Goal: Transaction & Acquisition: Subscribe to service/newsletter

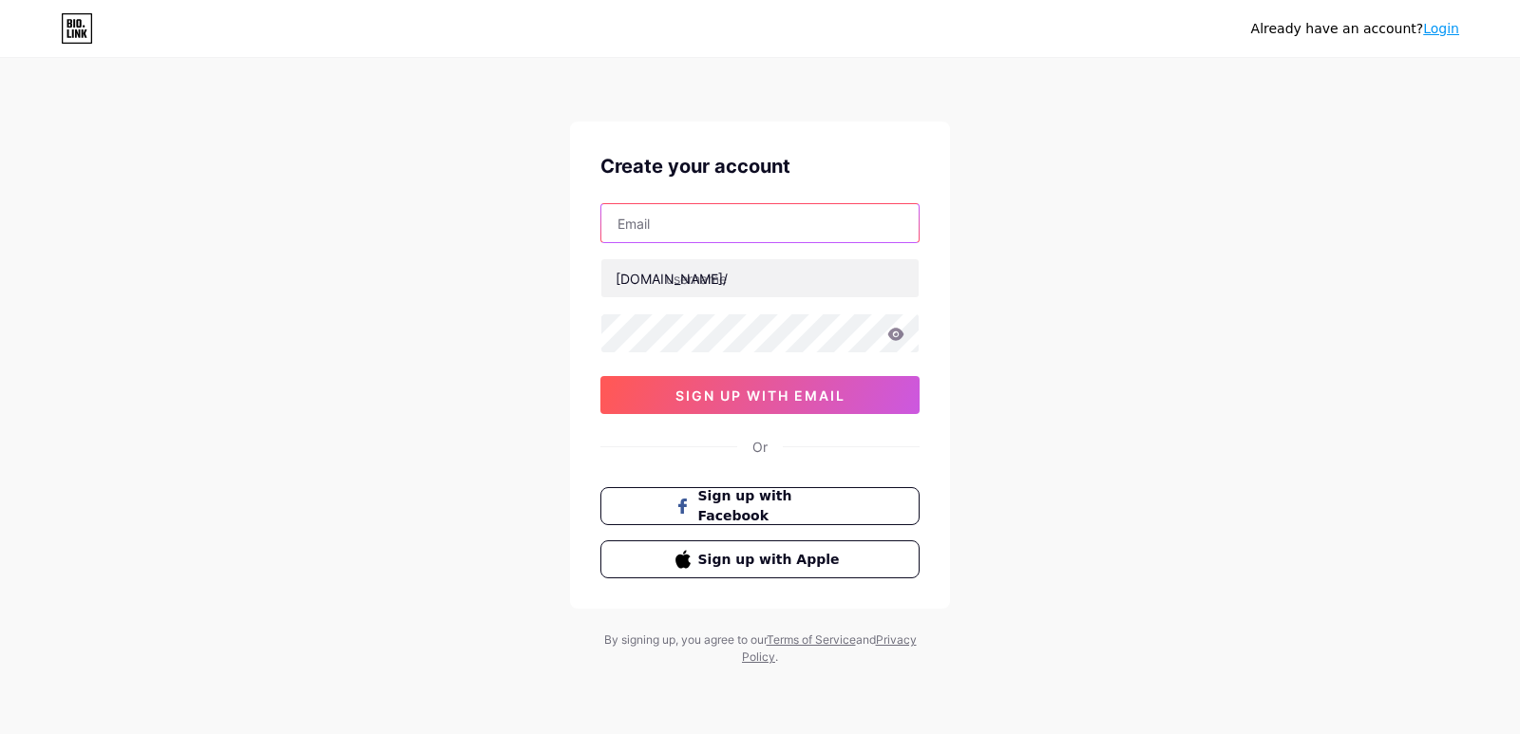
click at [757, 222] on input "text" at bounding box center [759, 223] width 317 height 38
click at [707, 237] on input "text" at bounding box center [759, 223] width 317 height 38
type input "[EMAIL_ADDRESS][DOMAIN_NAME]"
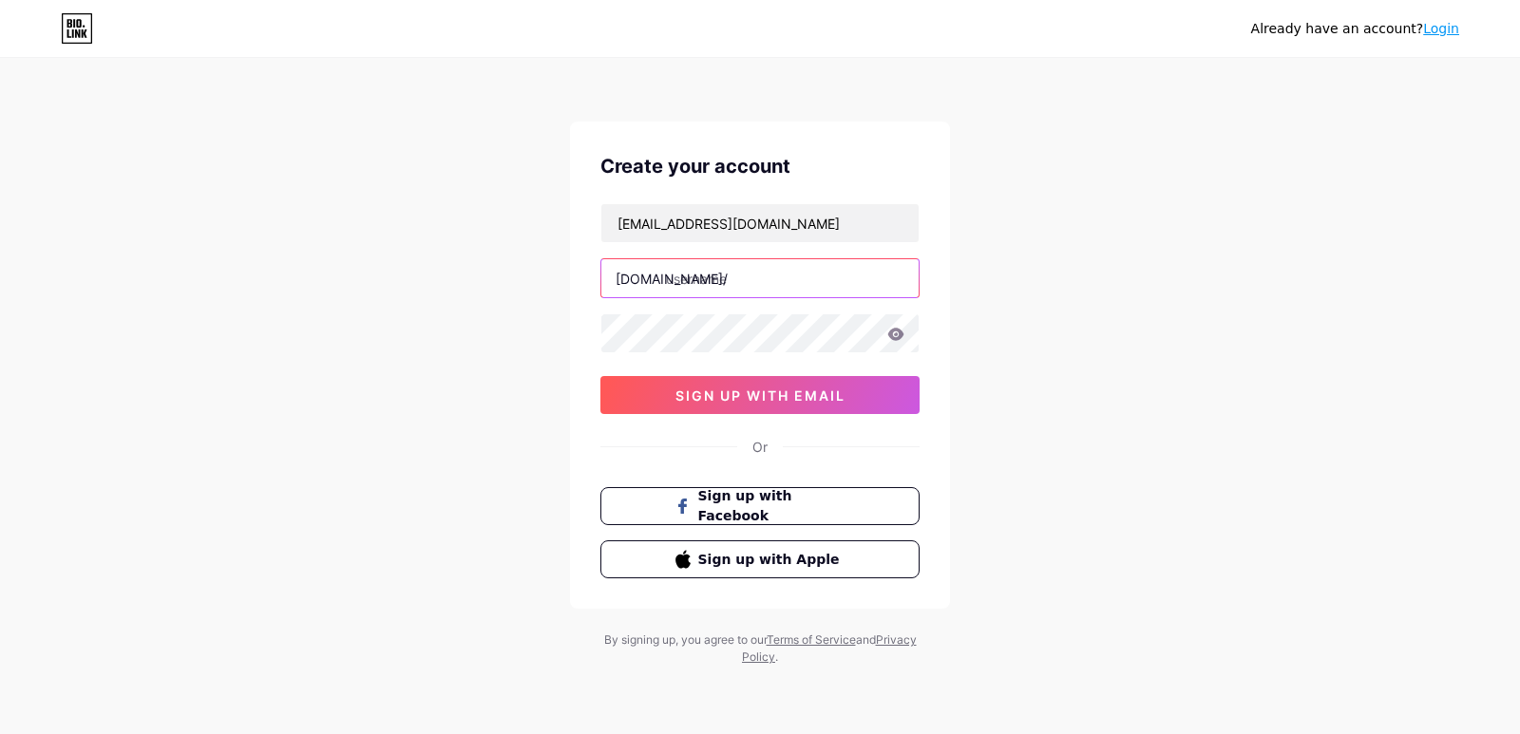
click at [741, 267] on input "text" at bounding box center [759, 278] width 317 height 38
type input "rtxsports"
click at [1081, 368] on div "Already have an account? Login Create your account [EMAIL_ADDRESS][DOMAIN_NAME]…" at bounding box center [760, 363] width 1520 height 727
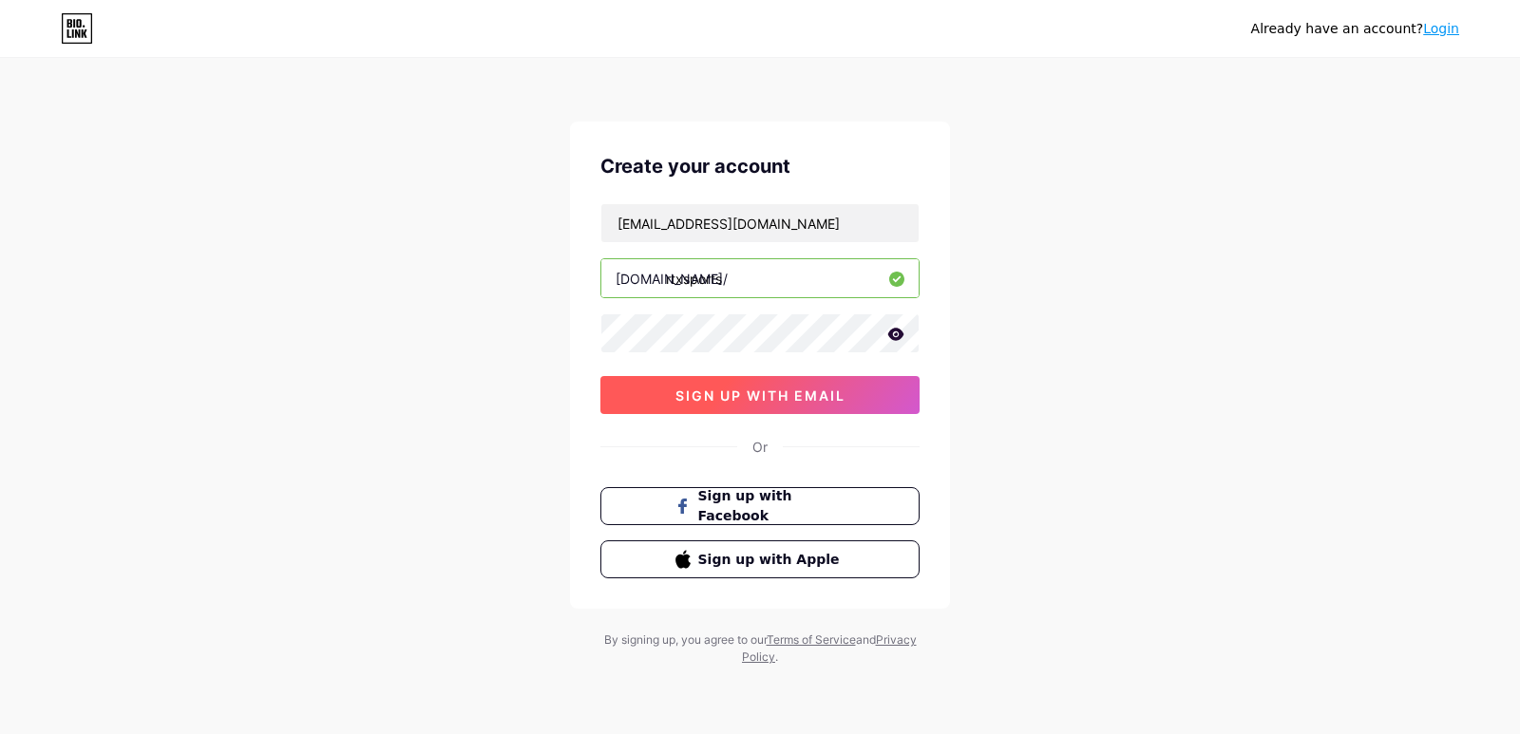
click at [870, 399] on button "sign up with email" at bounding box center [759, 395] width 319 height 38
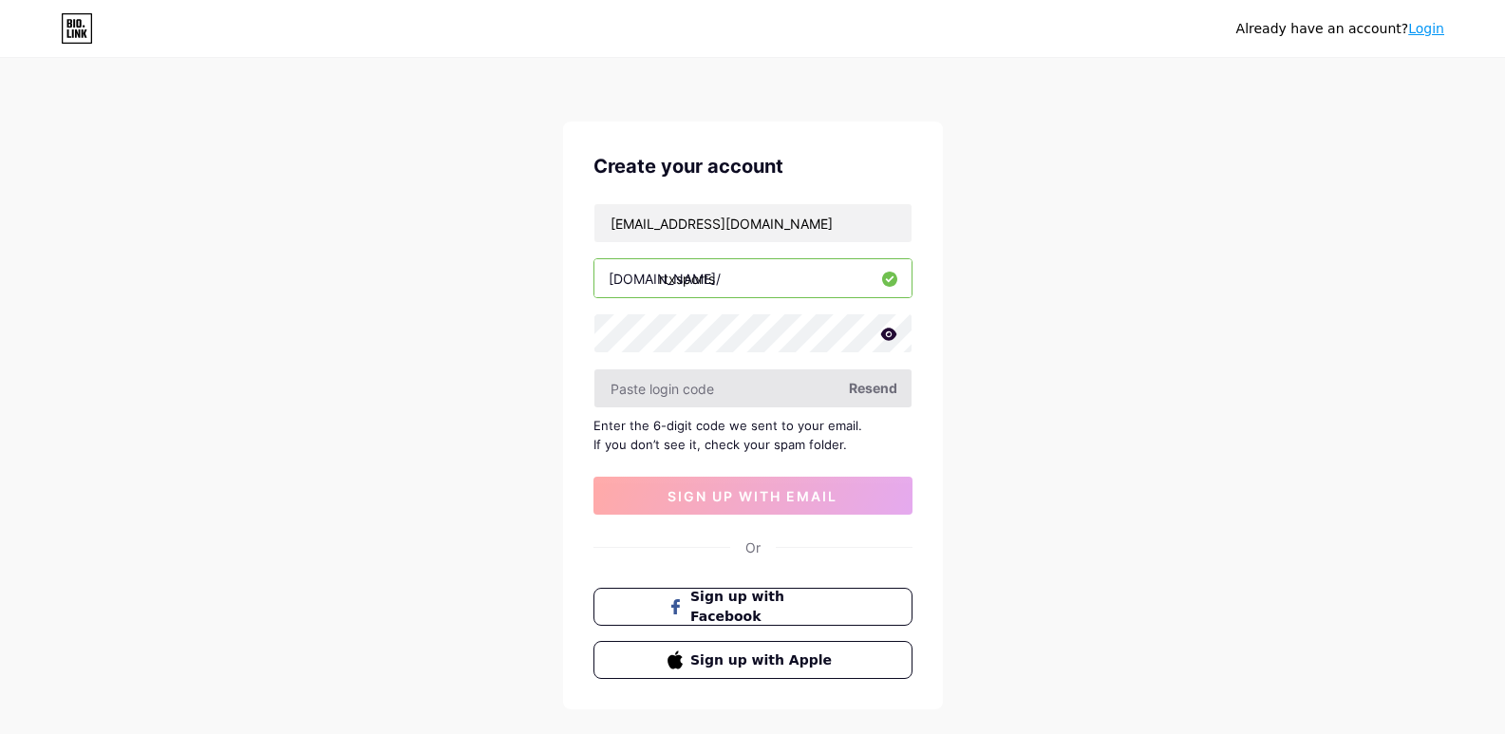
click at [792, 391] on input "text" at bounding box center [753, 388] width 317 height 38
paste input "335248"
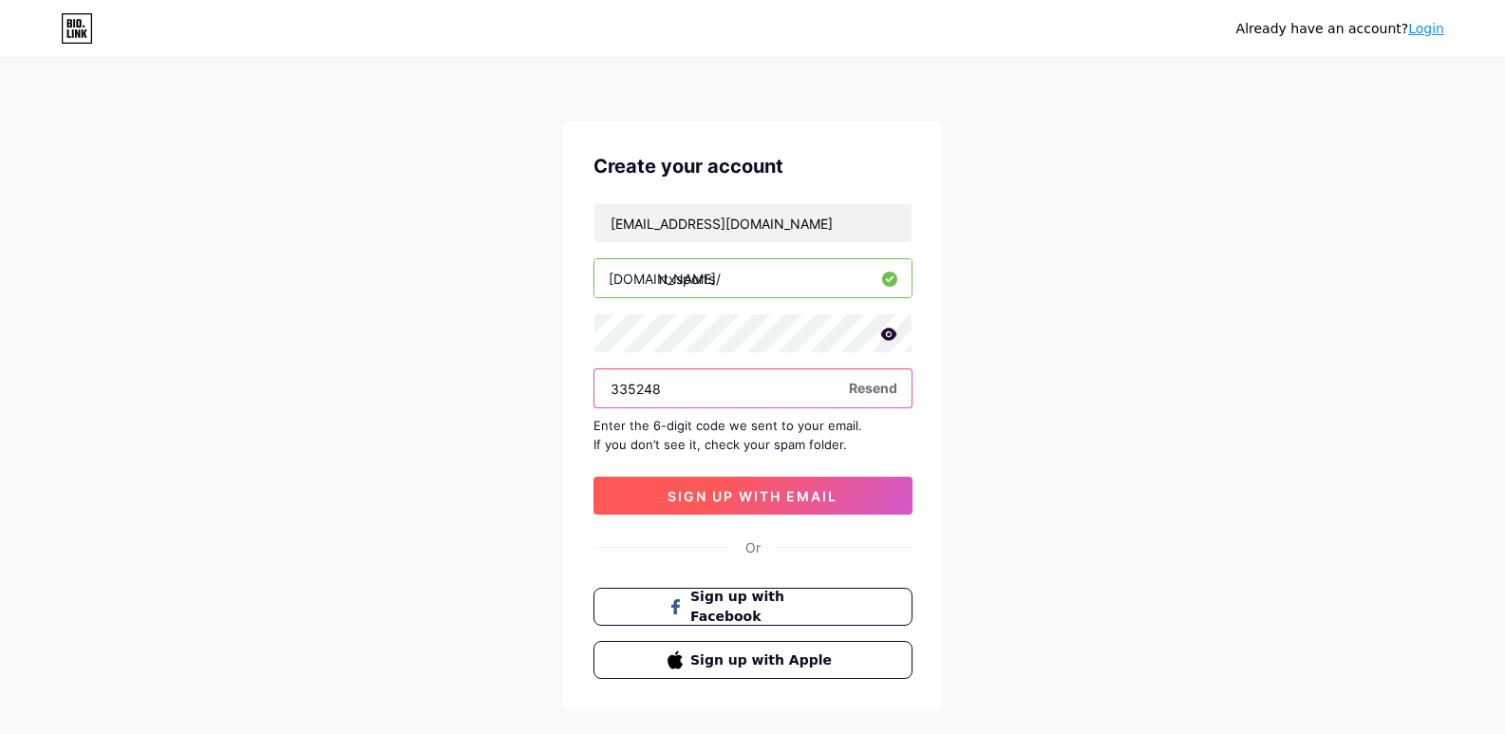
type input "335248"
click at [806, 509] on button "sign up with email" at bounding box center [753, 496] width 319 height 38
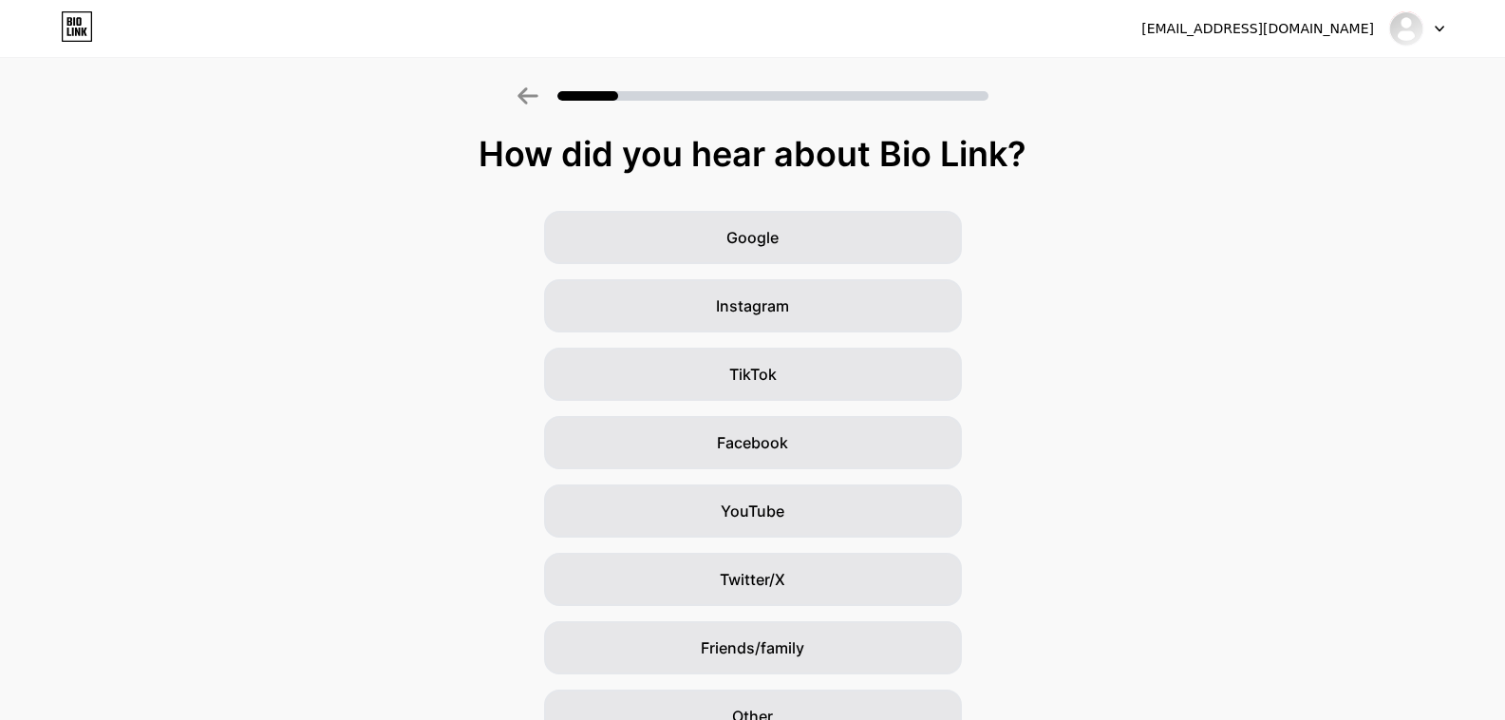
click at [1080, 436] on div "Google Instagram TikTok Facebook YouTube Twitter/X Friends/family Other" at bounding box center [752, 477] width 1505 height 532
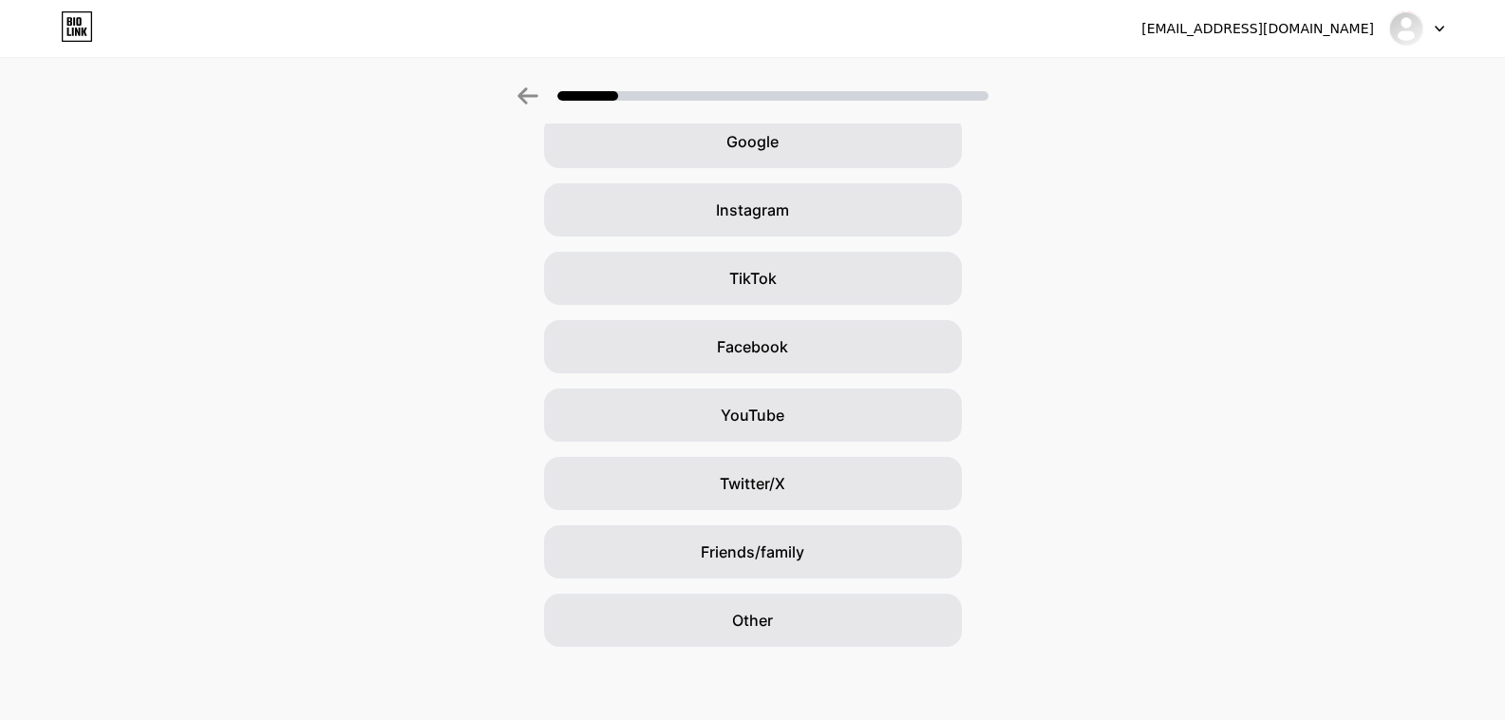
scroll to position [99, 0]
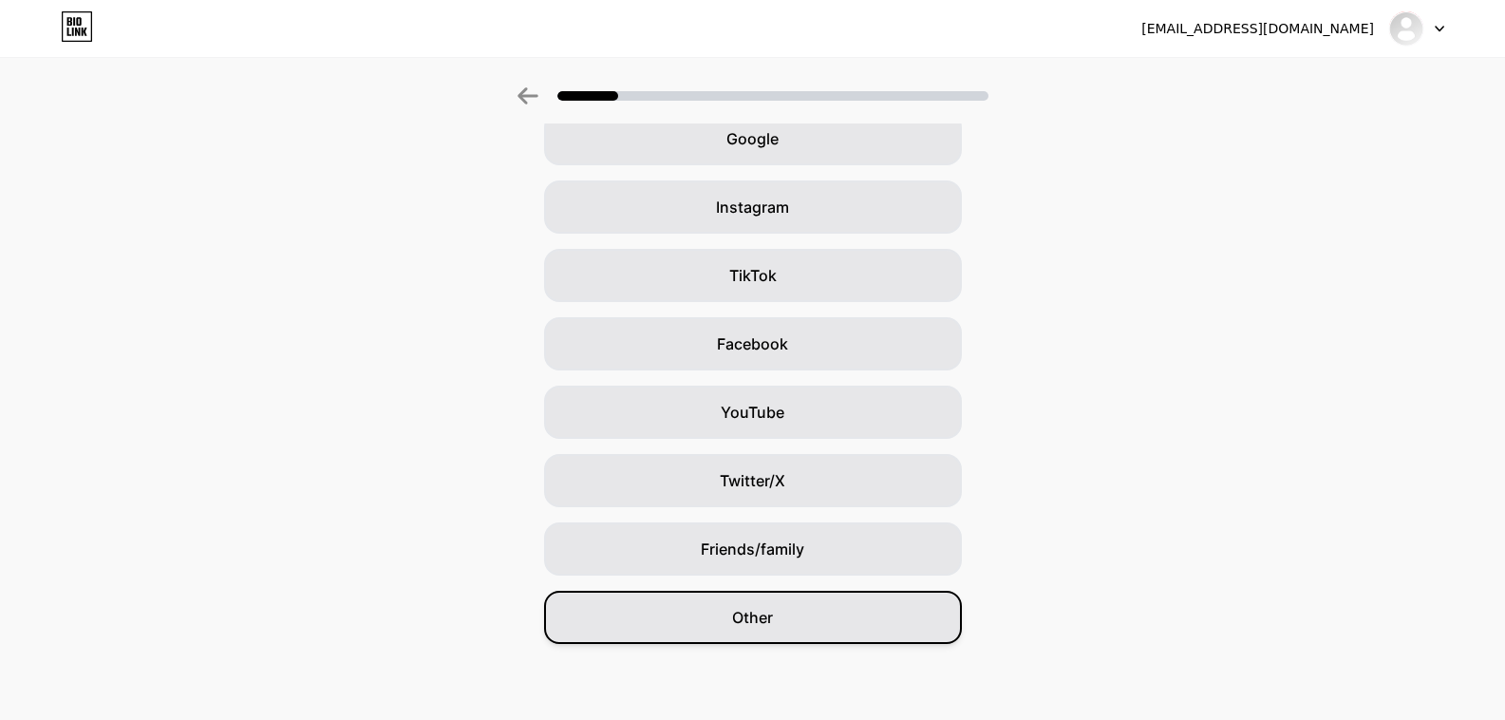
click at [768, 631] on div "Other" at bounding box center [753, 617] width 418 height 53
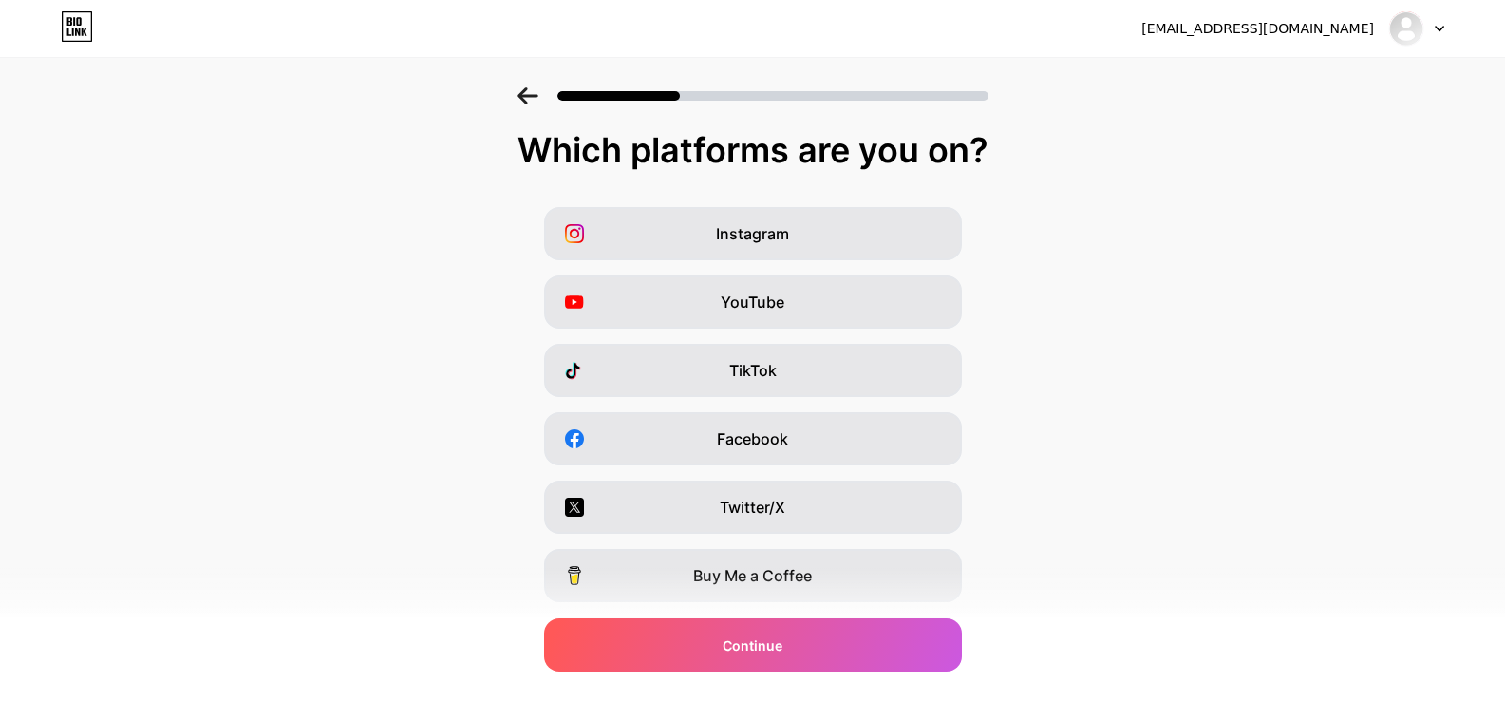
scroll to position [194, 0]
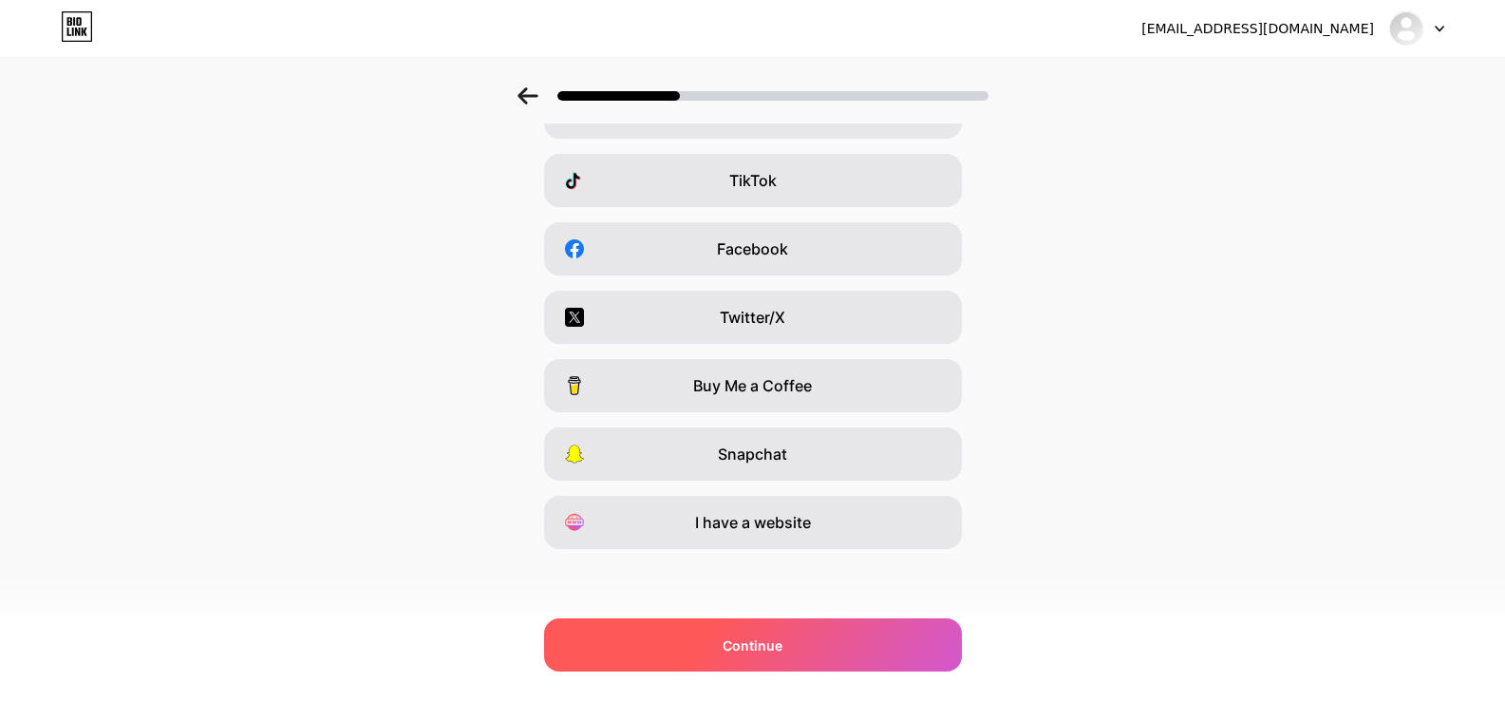
click at [746, 652] on span "Continue" at bounding box center [753, 645] width 60 height 20
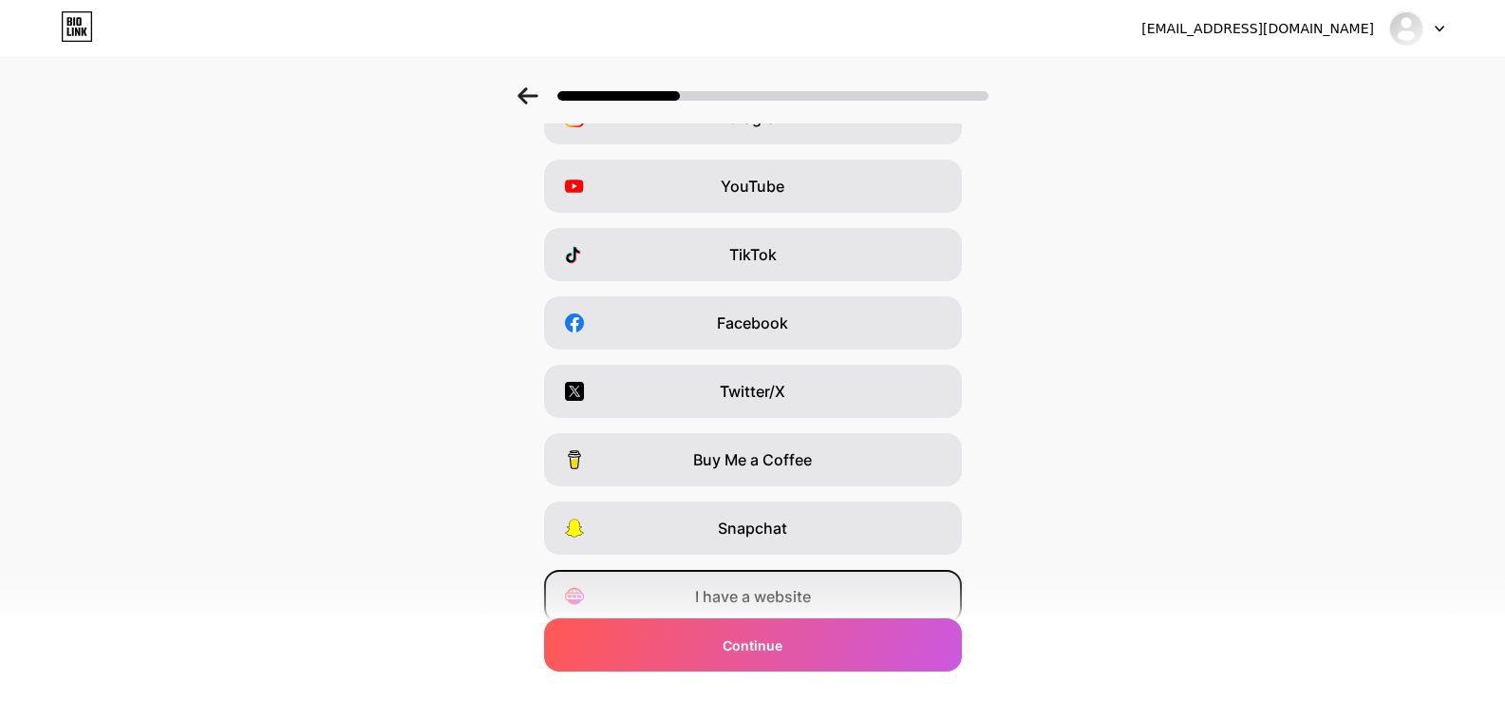
scroll to position [190, 0]
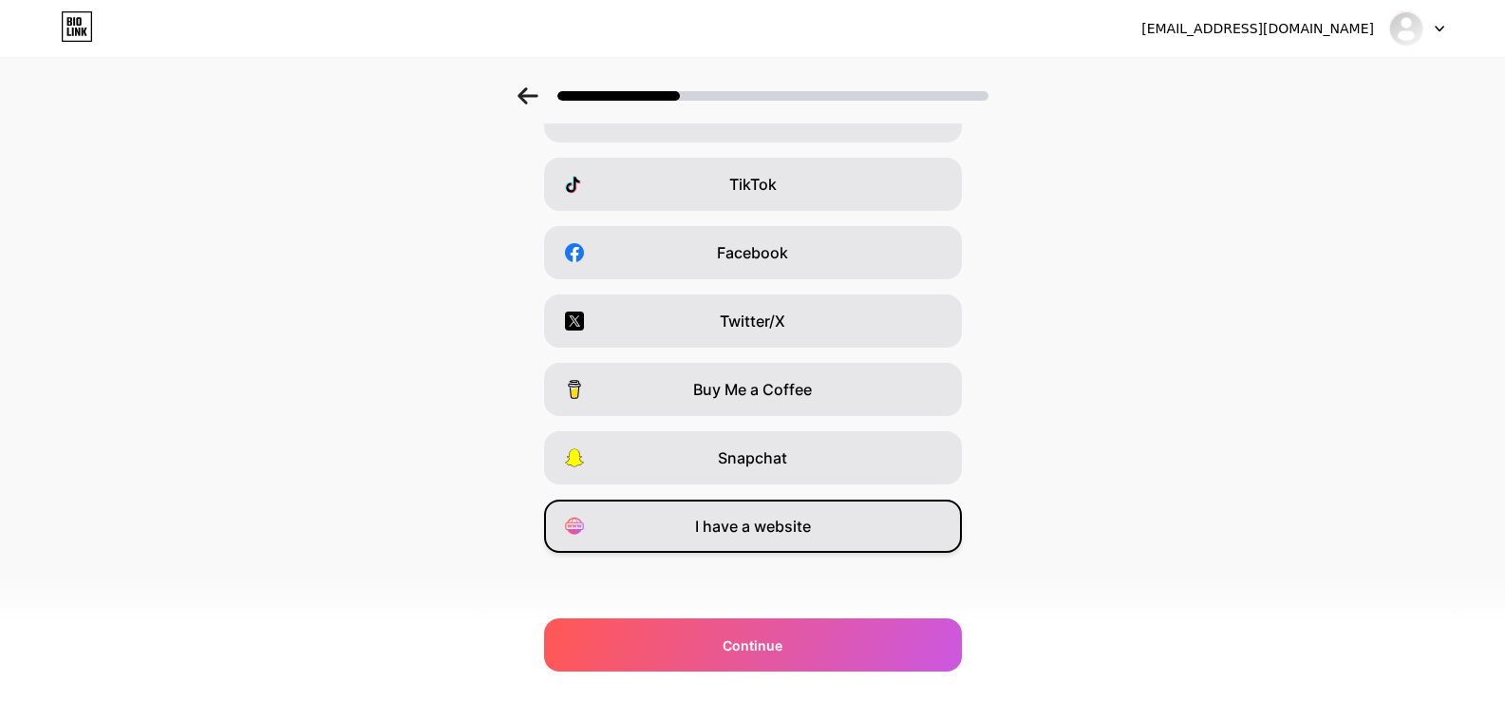
click at [851, 522] on div "I have a website" at bounding box center [753, 526] width 418 height 53
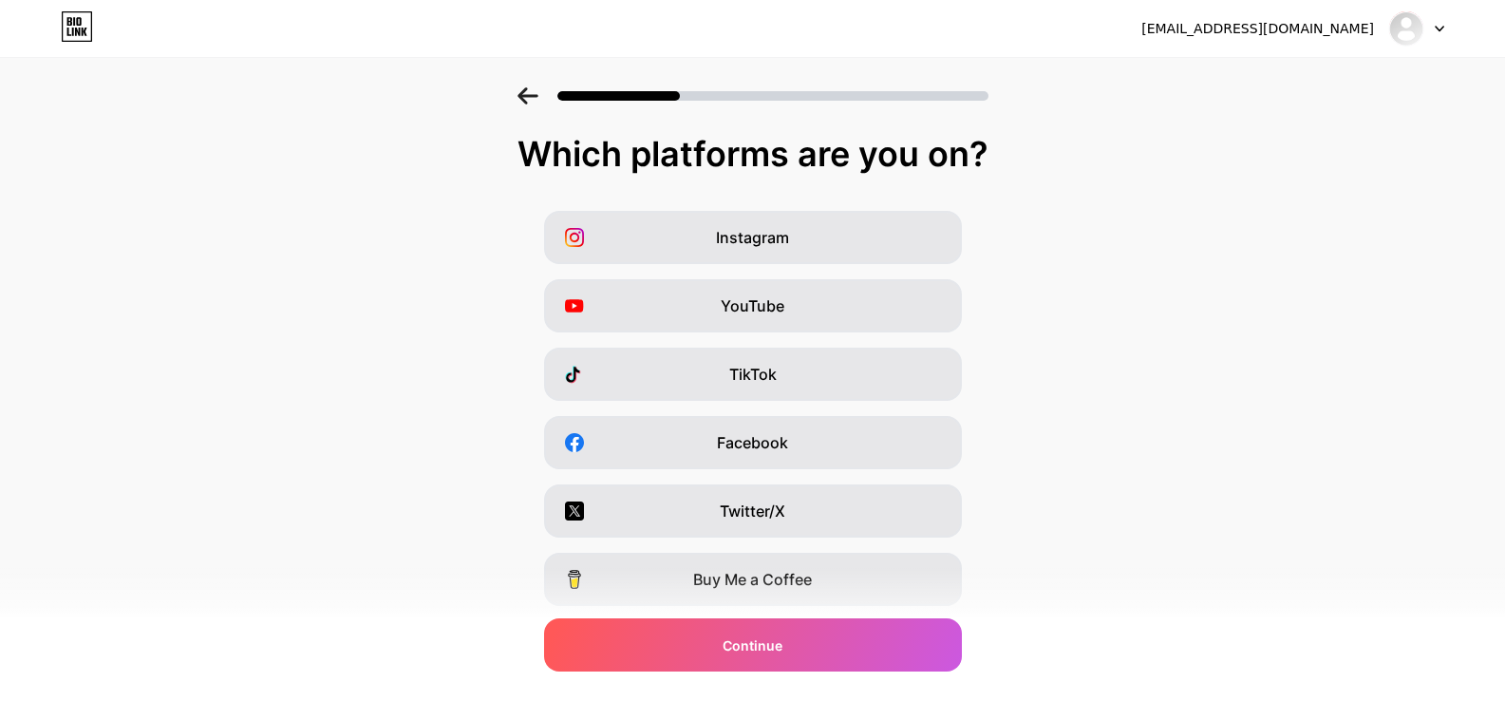
scroll to position [194, 0]
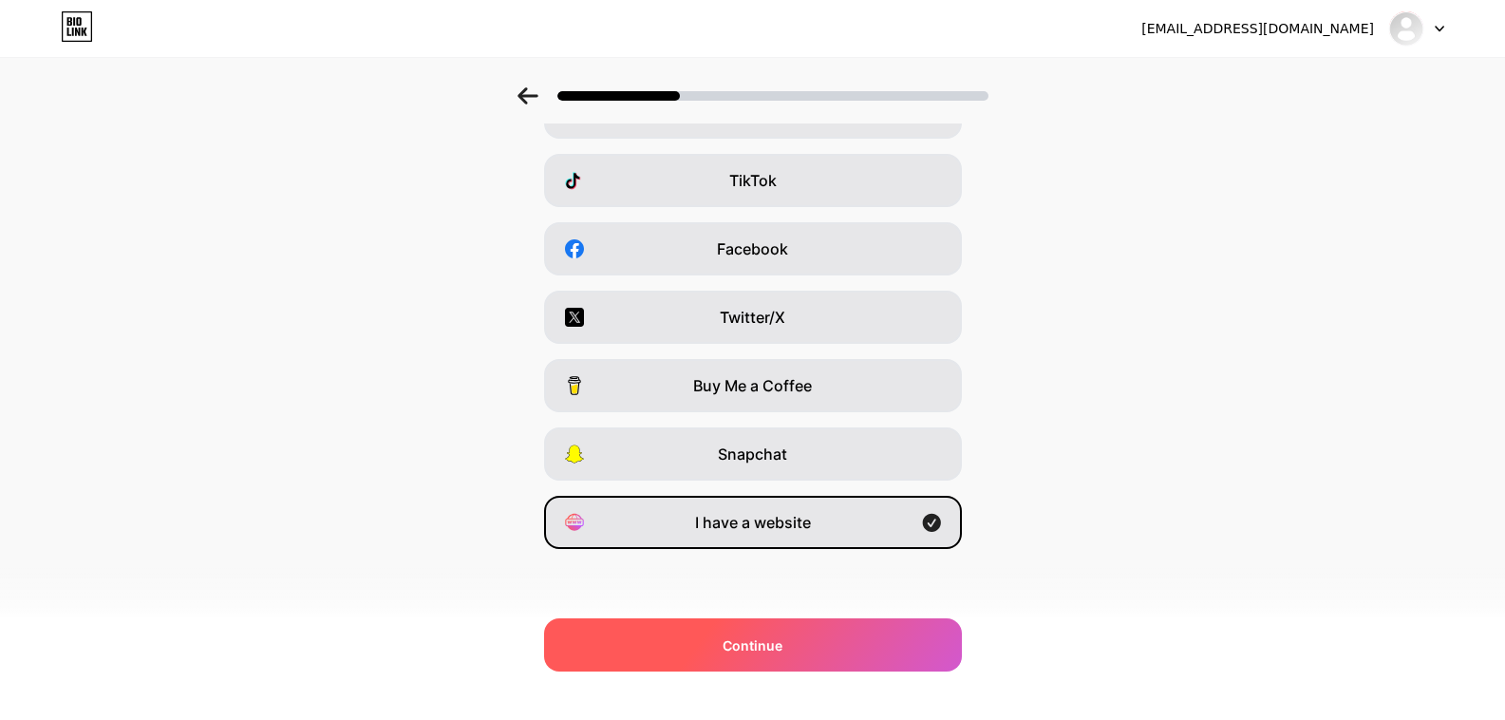
click at [749, 653] on span "Continue" at bounding box center [753, 645] width 60 height 20
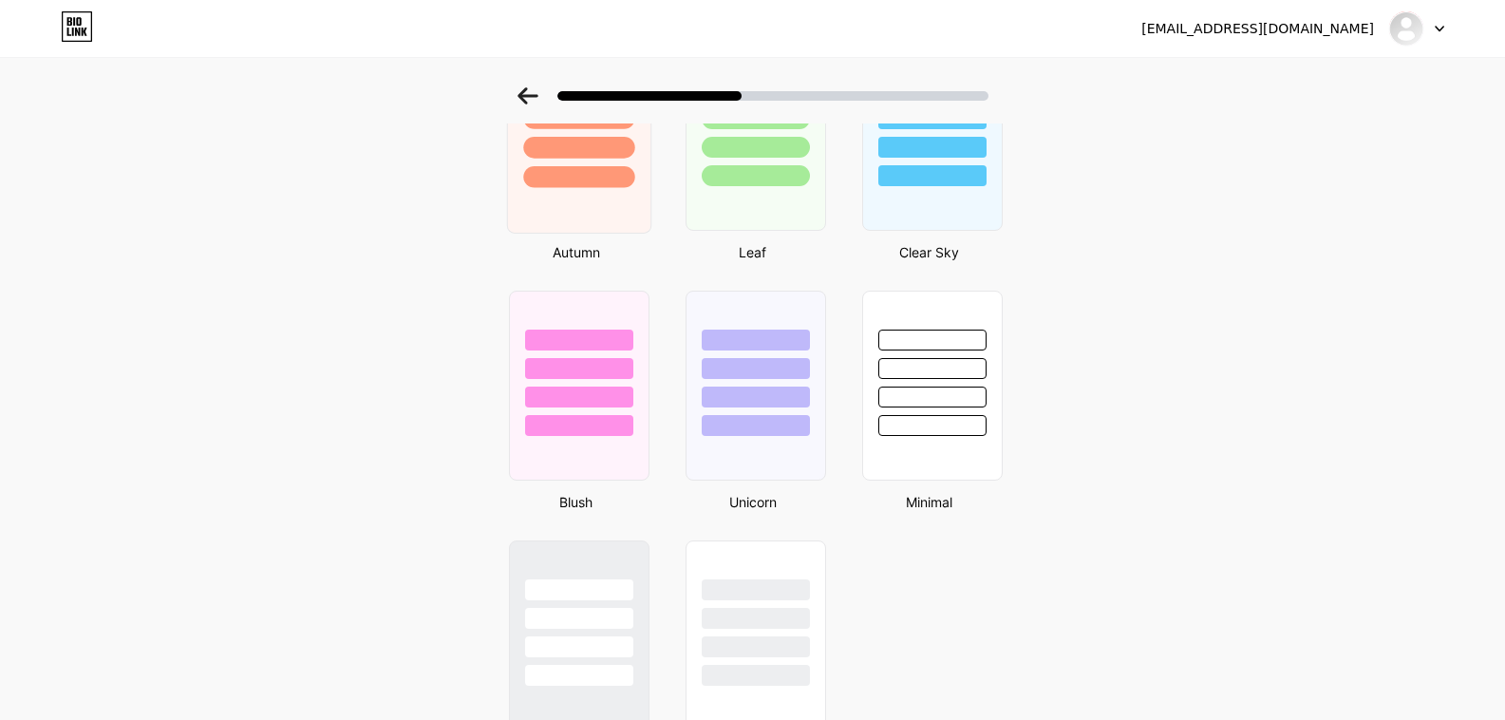
scroll to position [1542, 0]
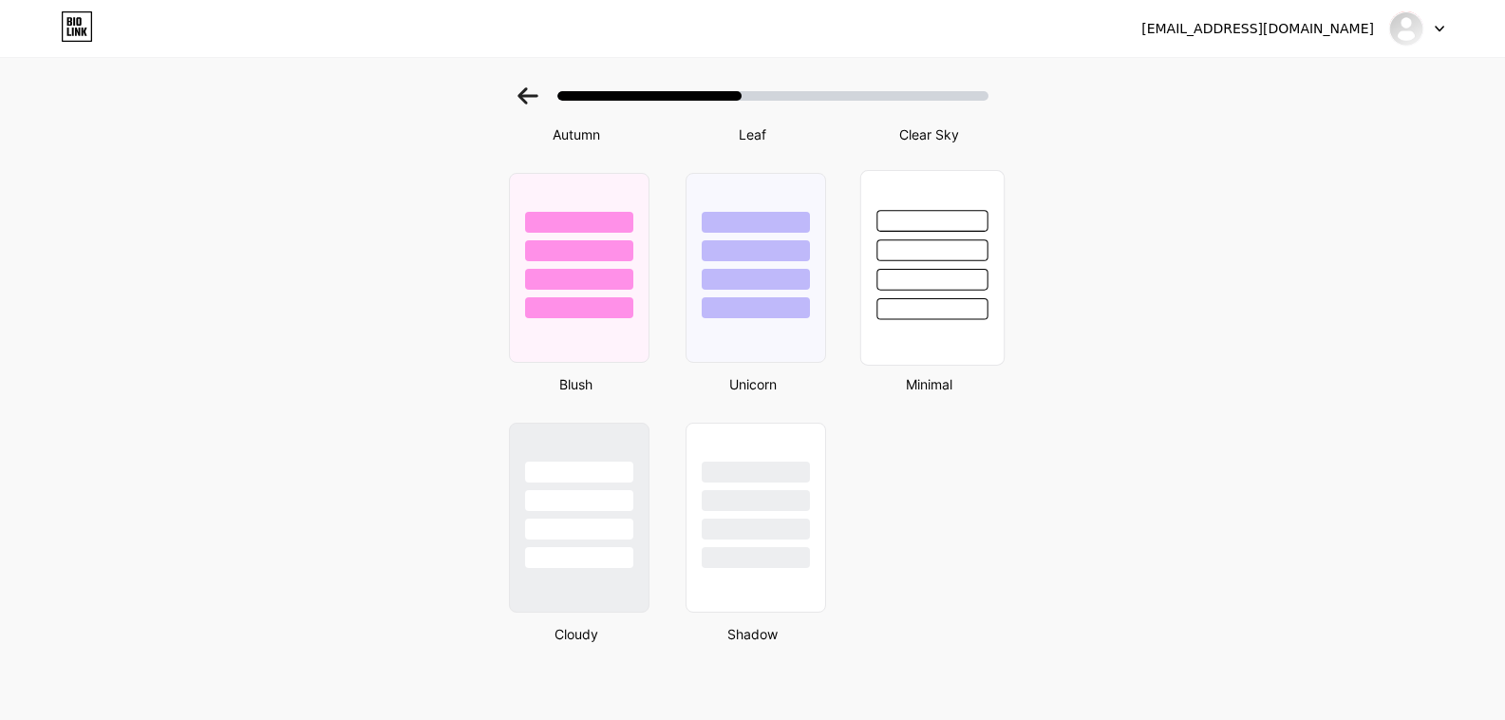
click at [949, 274] on div at bounding box center [932, 280] width 111 height 22
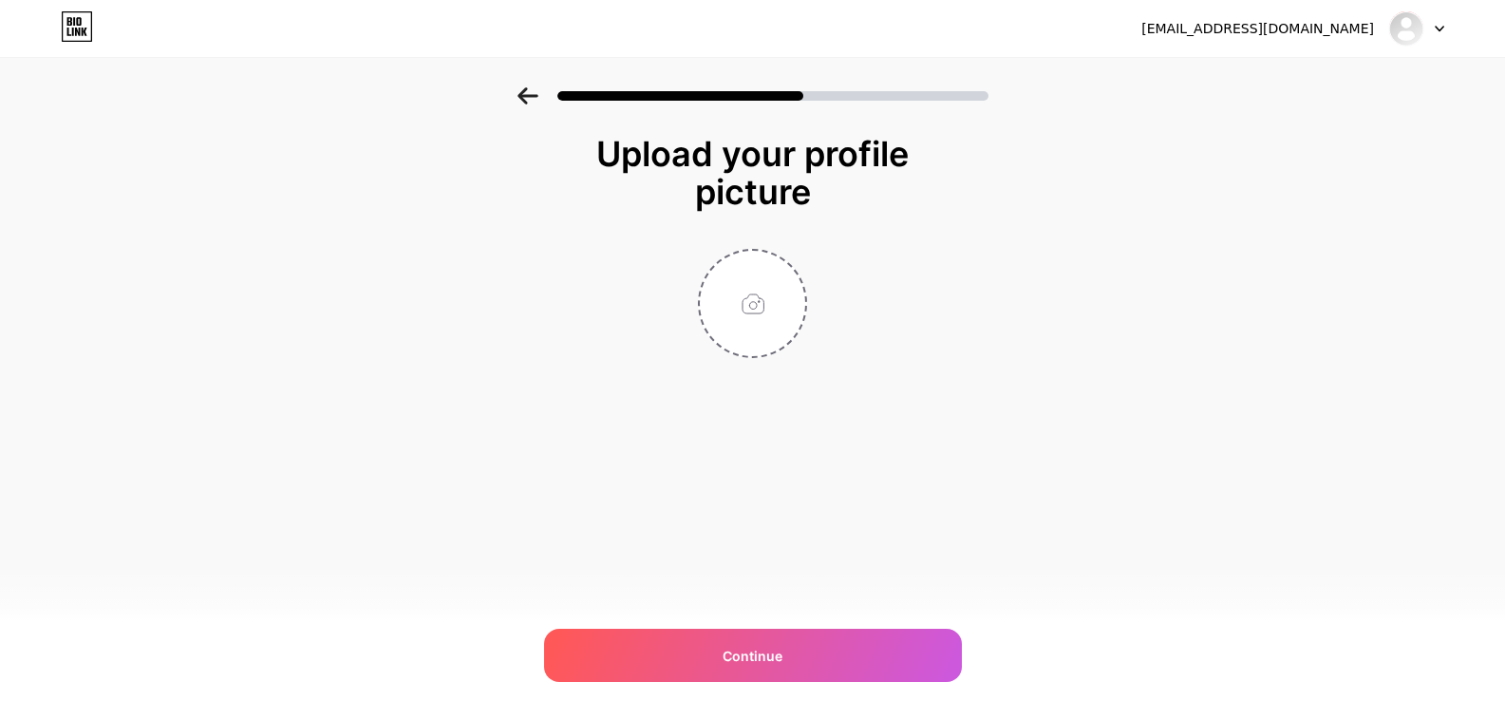
scroll to position [0, 0]
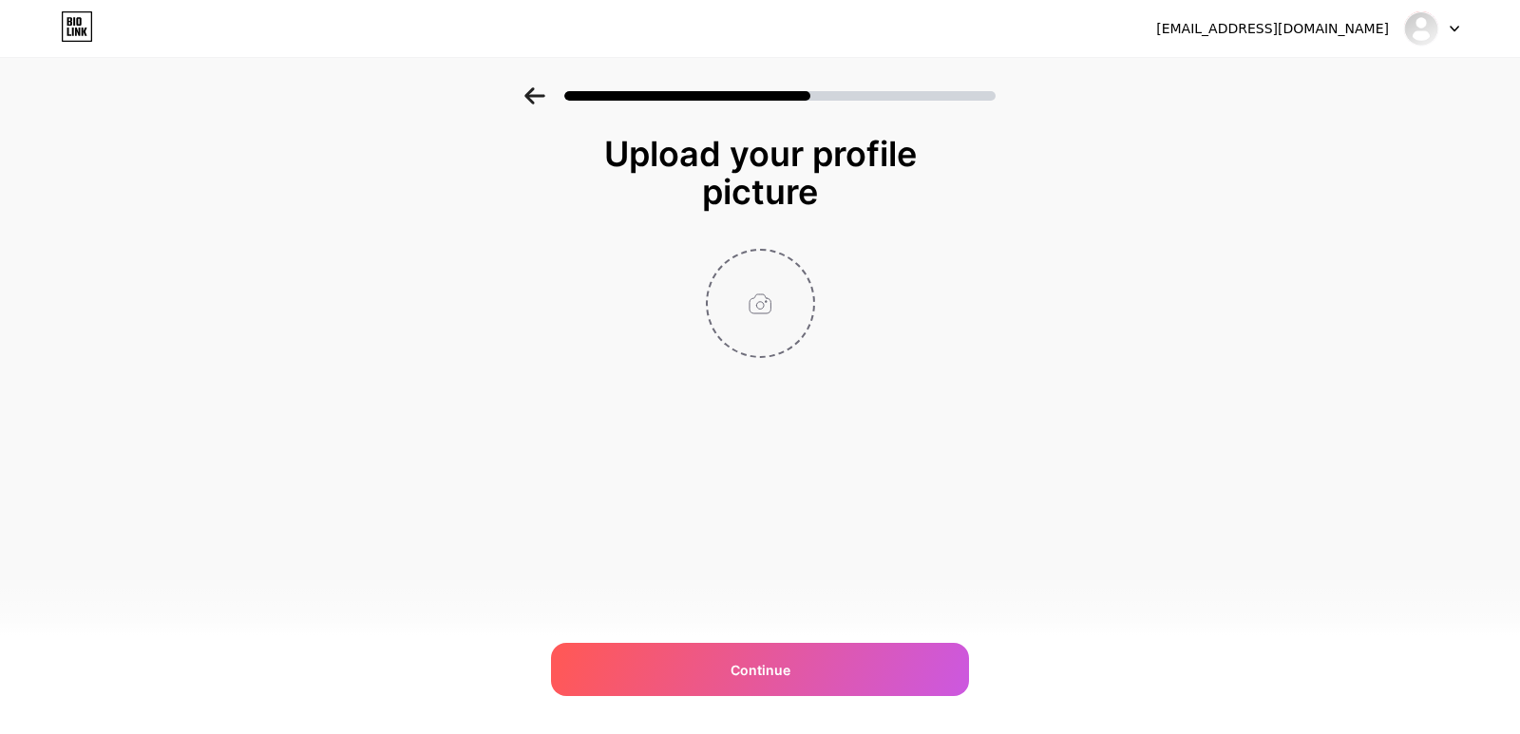
click at [768, 313] on input "file" at bounding box center [760, 303] width 105 height 105
type input "C:\fakepath\RTX Sport 11 Logo JPG.jpg"
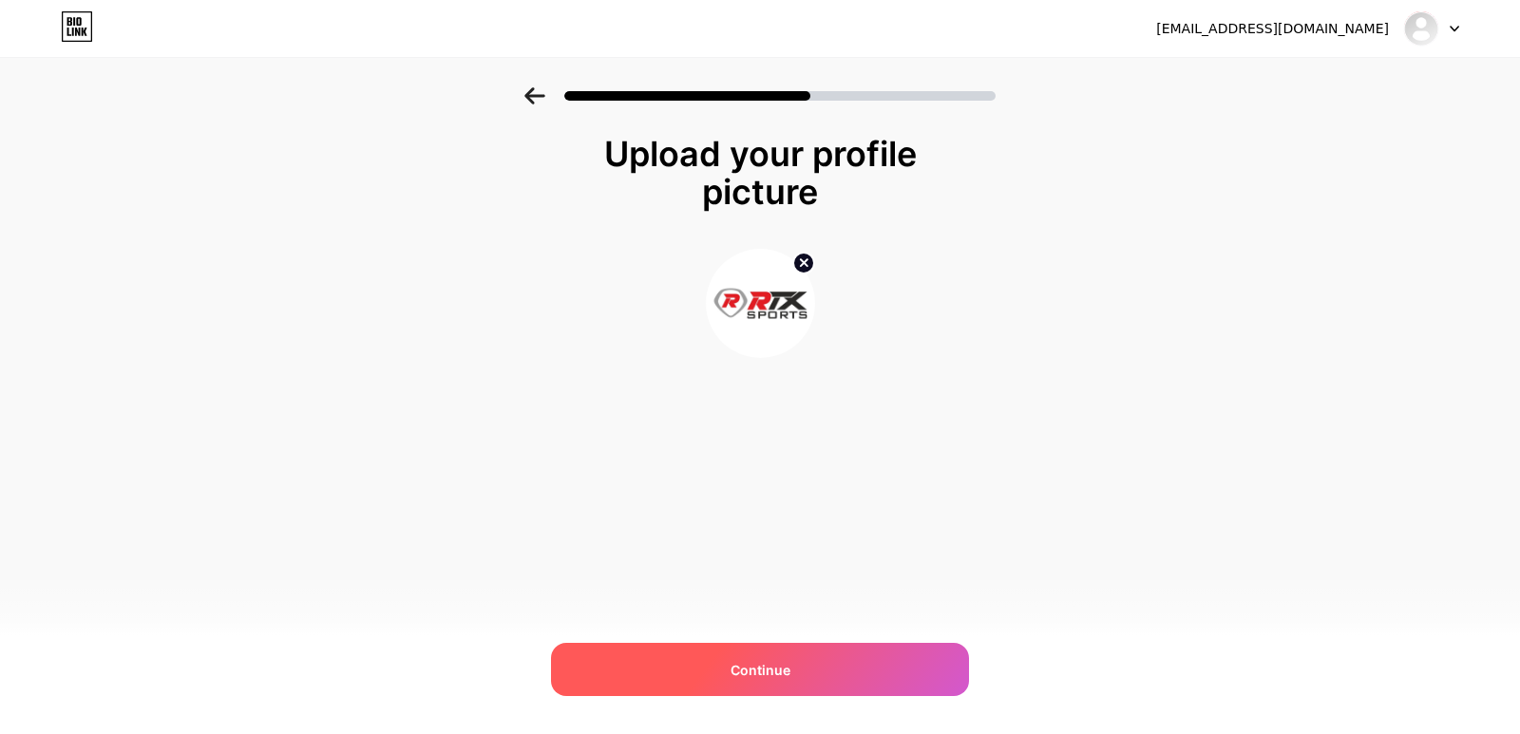
click at [860, 652] on div "Continue" at bounding box center [760, 669] width 418 height 53
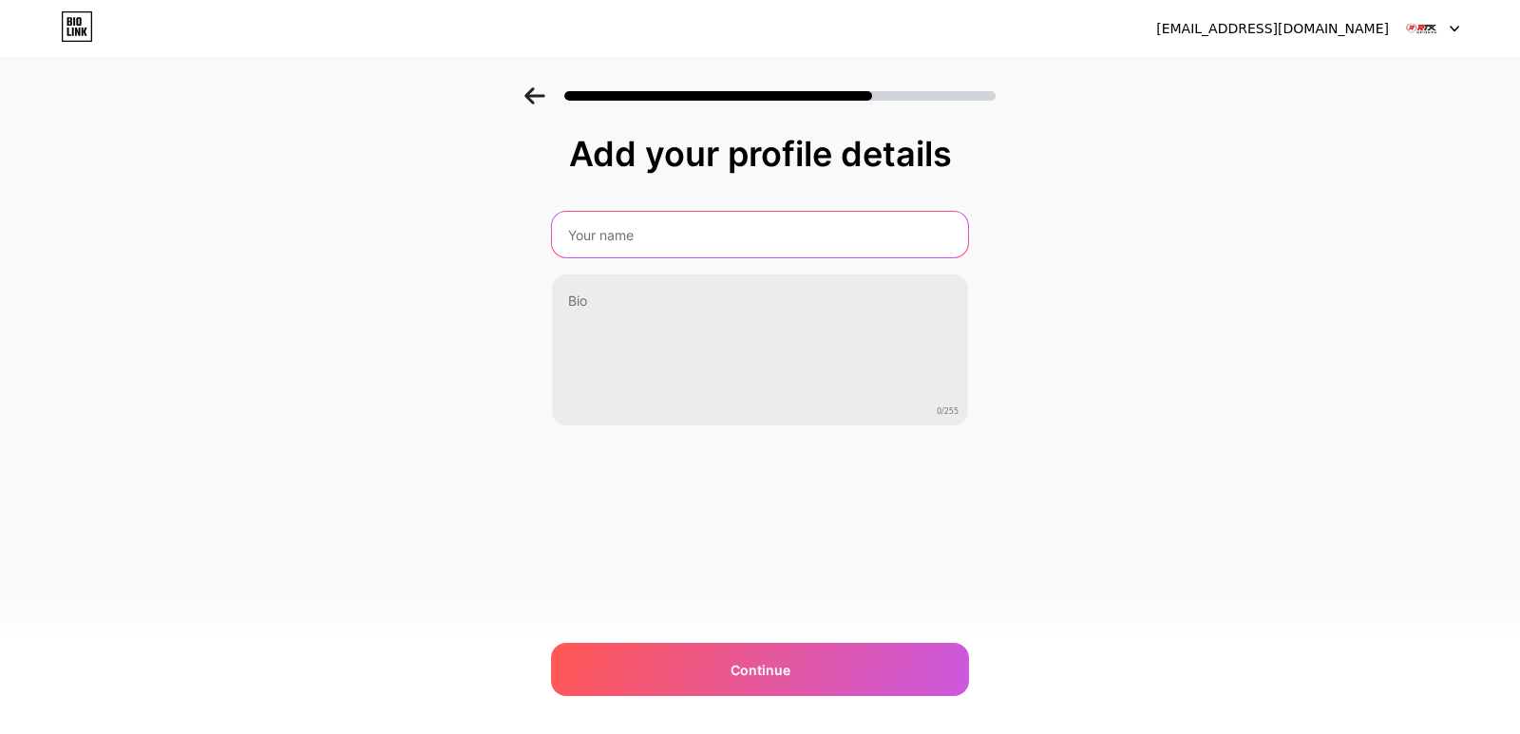
click at [660, 236] on input "text" at bounding box center [760, 235] width 416 height 46
type input "RTX Sports"
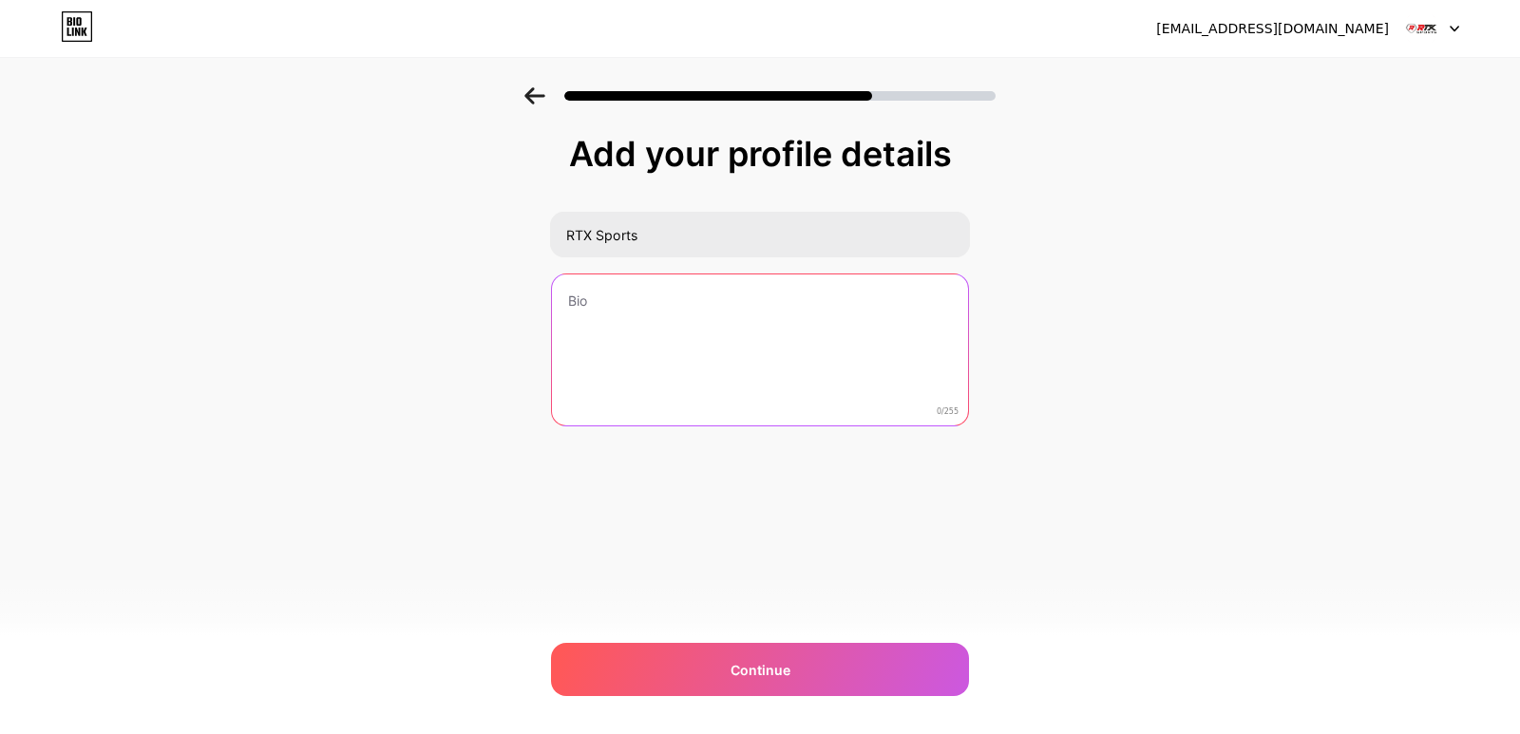
click at [689, 304] on textarea at bounding box center [760, 350] width 416 height 153
paste textarea "I'm [PERSON_NAME], a fitness trainer living in [GEOGRAPHIC_DATA] since 10 years…"
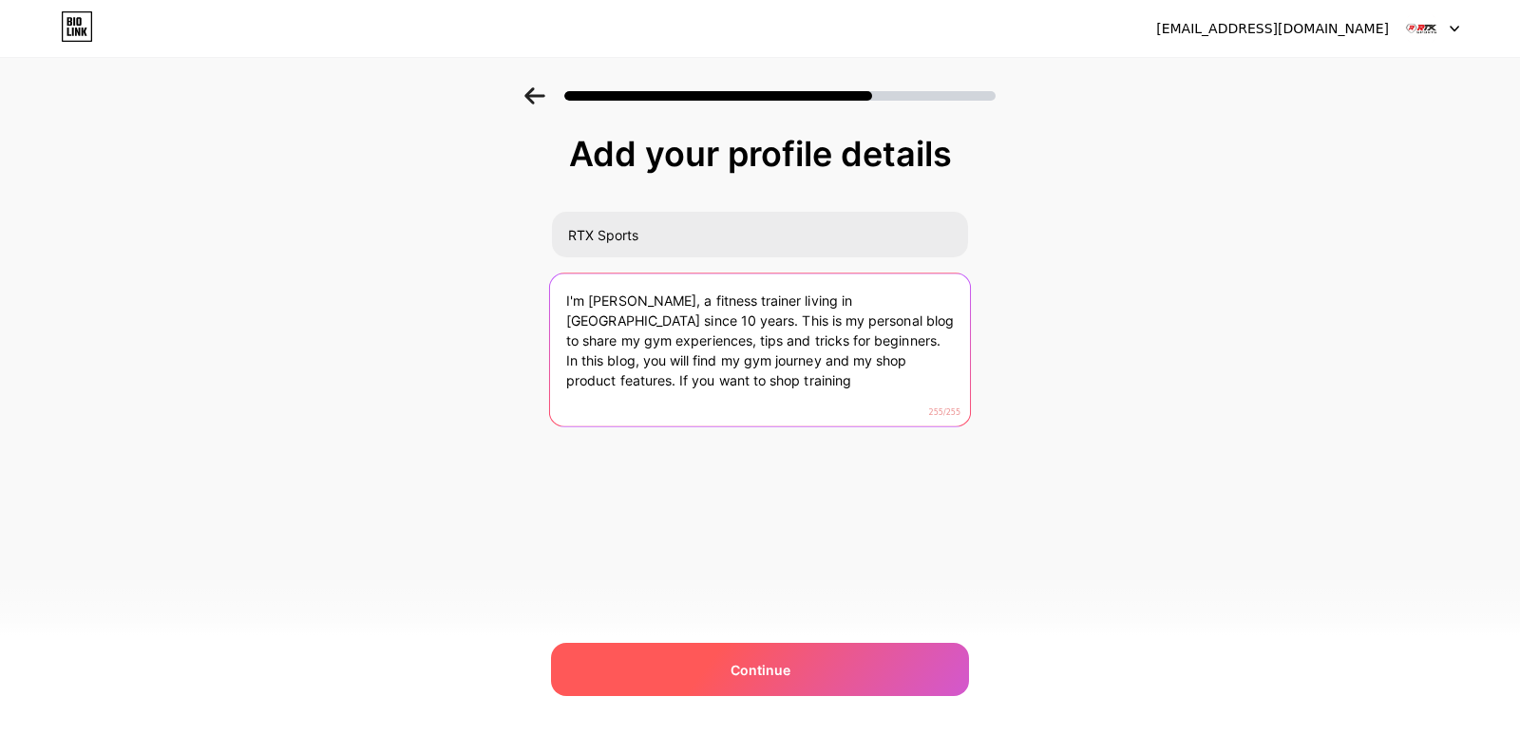
type textarea "I'm [PERSON_NAME], a fitness trainer living in [GEOGRAPHIC_DATA] since 10 years…"
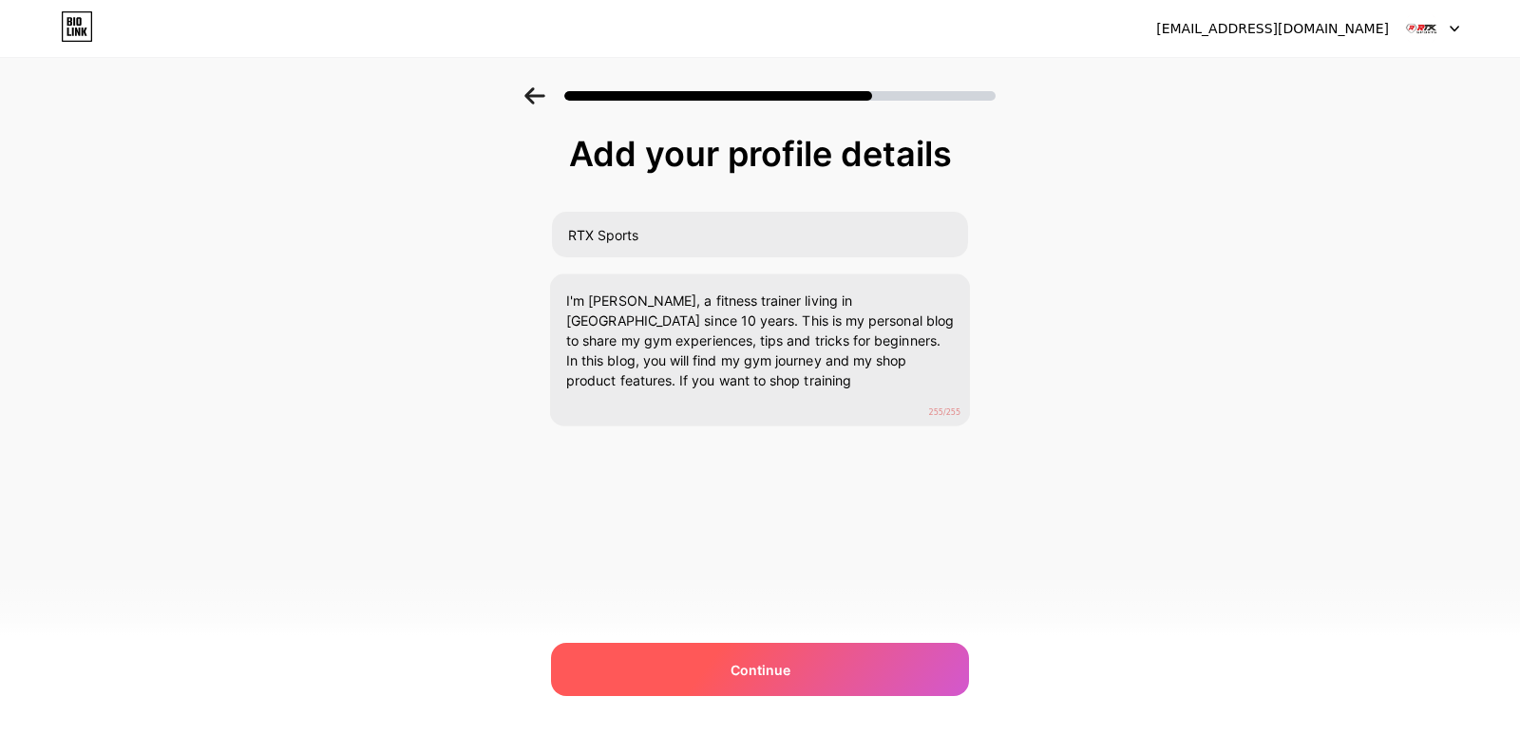
click at [659, 650] on div "Continue" at bounding box center [760, 669] width 418 height 53
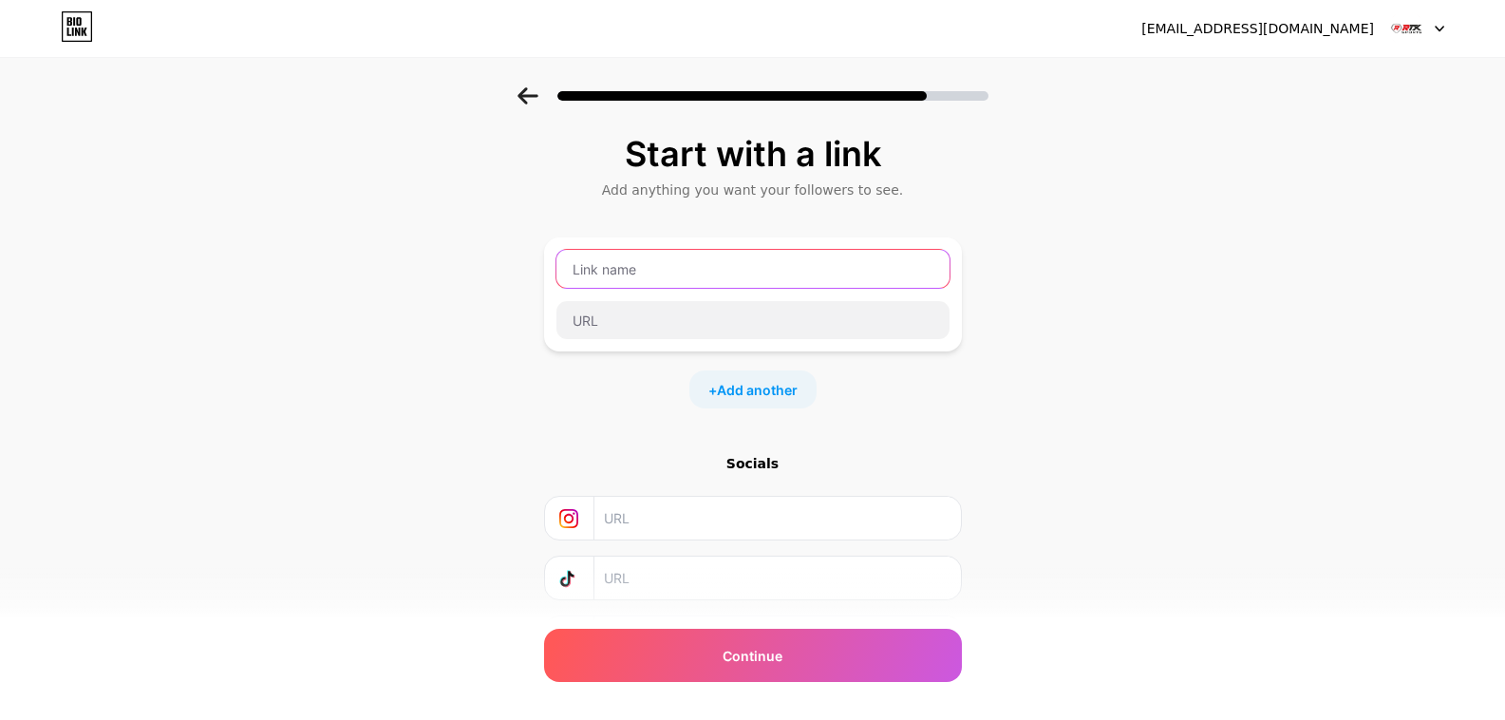
click at [739, 269] on input "text" at bounding box center [753, 269] width 393 height 38
type input "RTX Sports Store"
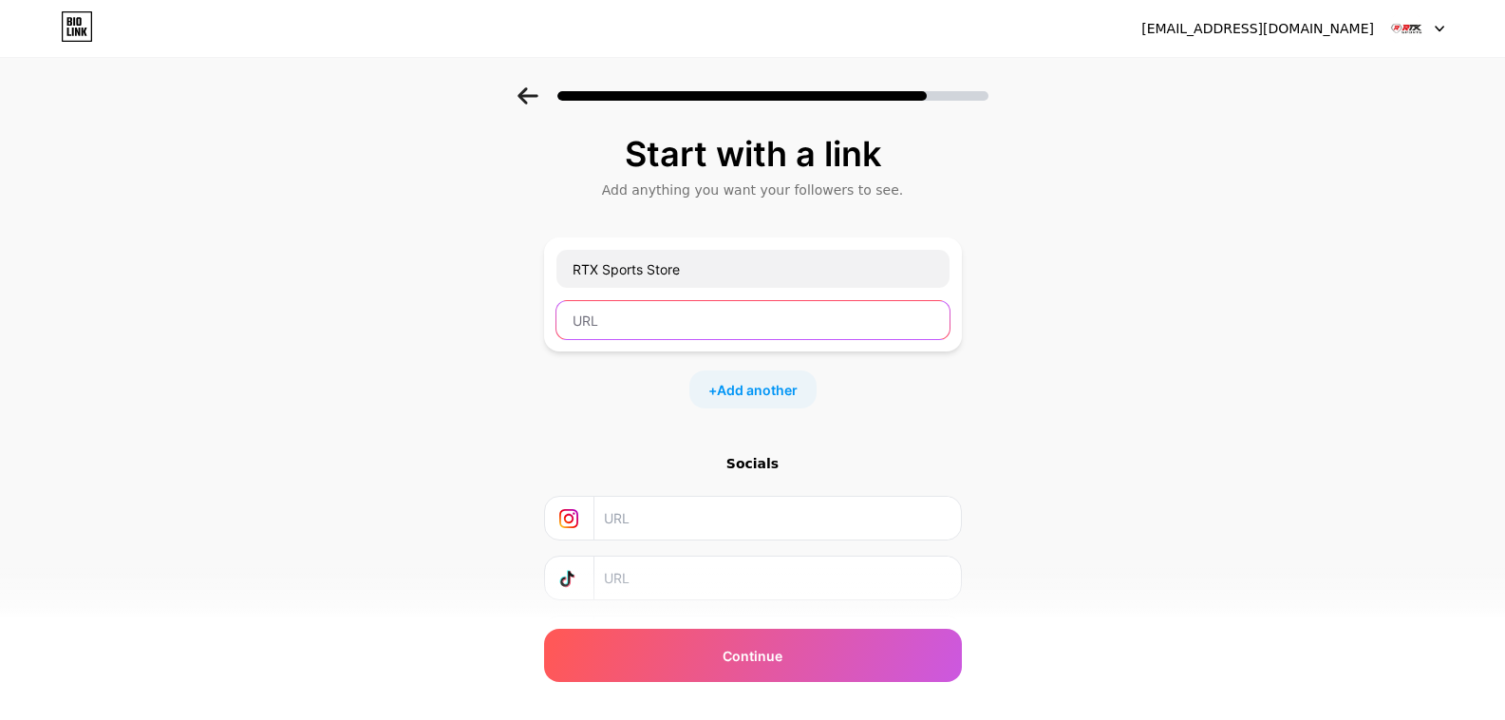
click at [702, 315] on input "text" at bounding box center [753, 320] width 393 height 38
type input "[URL][DOMAIN_NAME]"
click at [760, 394] on span "Add another" at bounding box center [757, 390] width 81 height 20
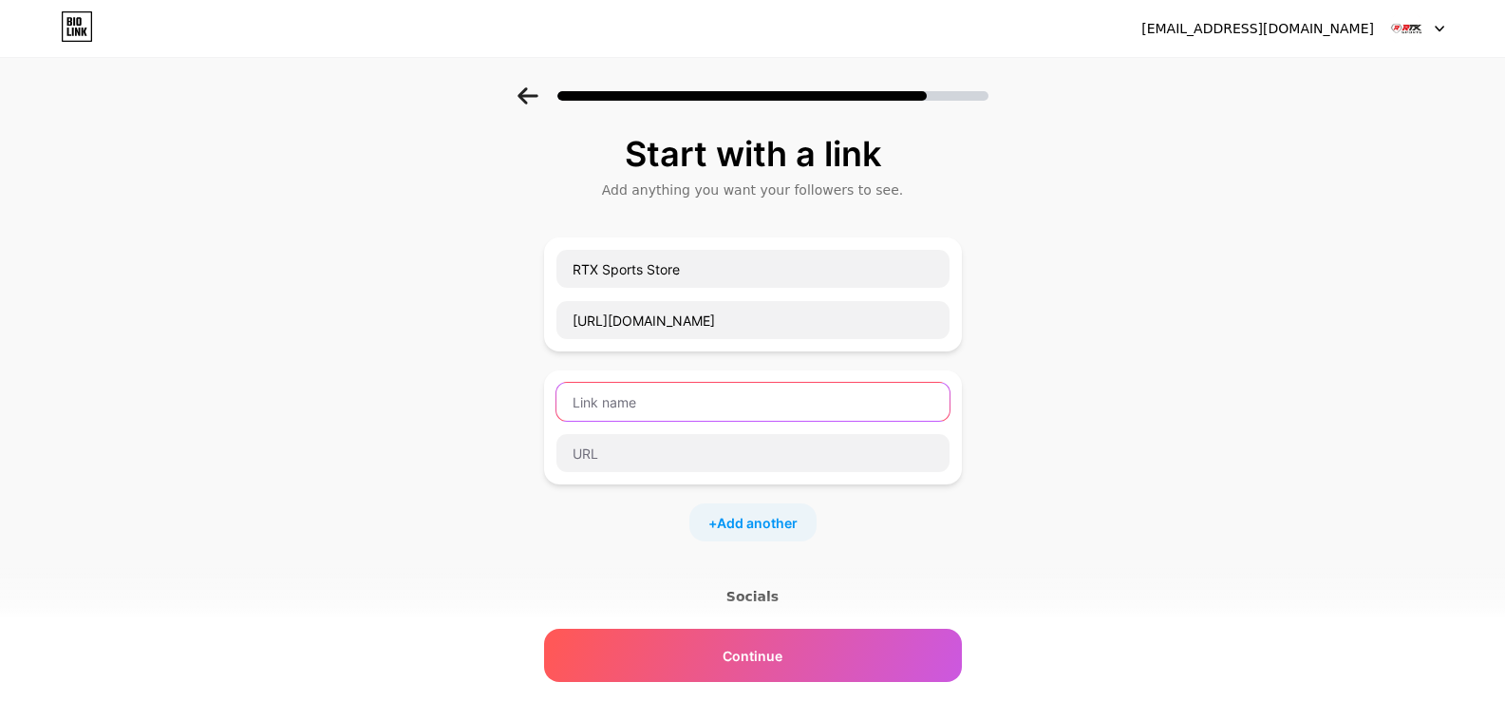
click at [755, 410] on input "text" at bounding box center [753, 402] width 393 height 38
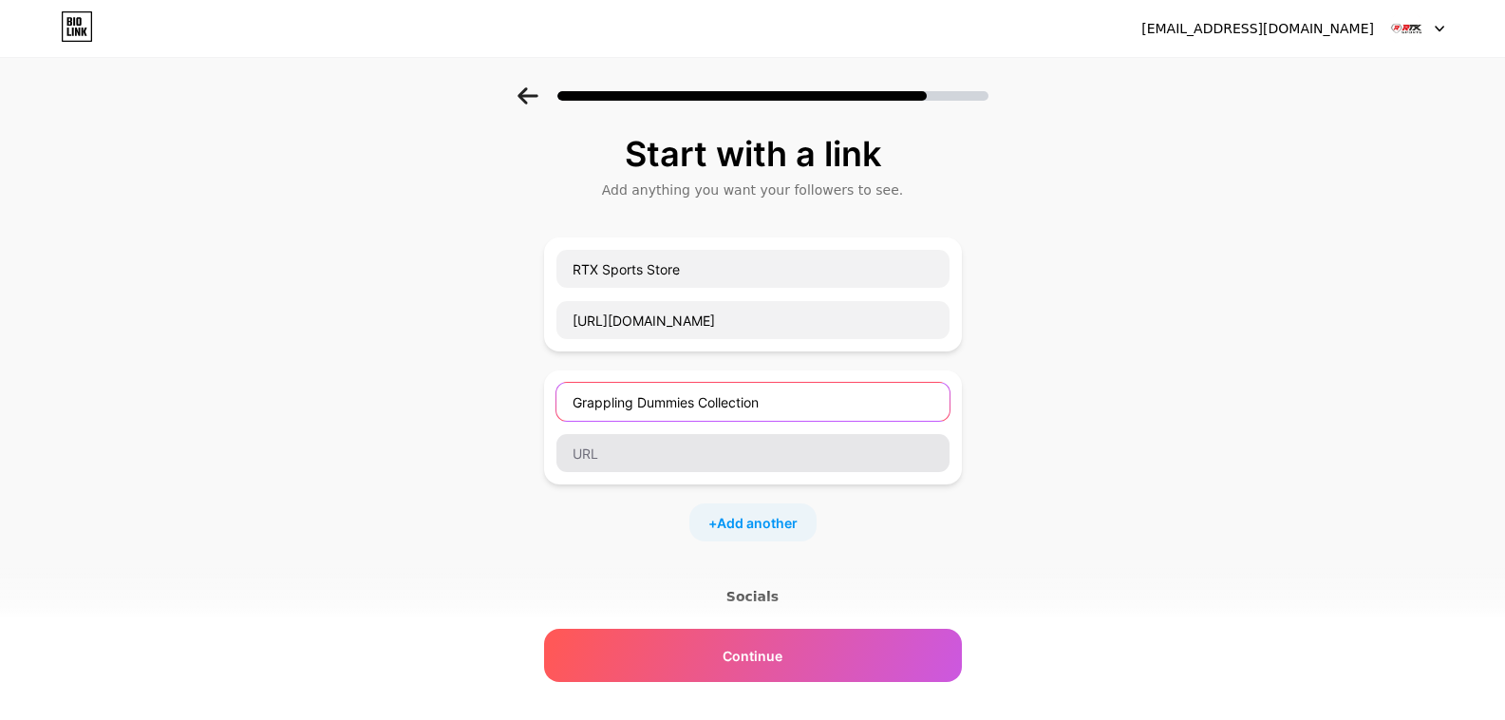
type input "Grappling Dummies Collection"
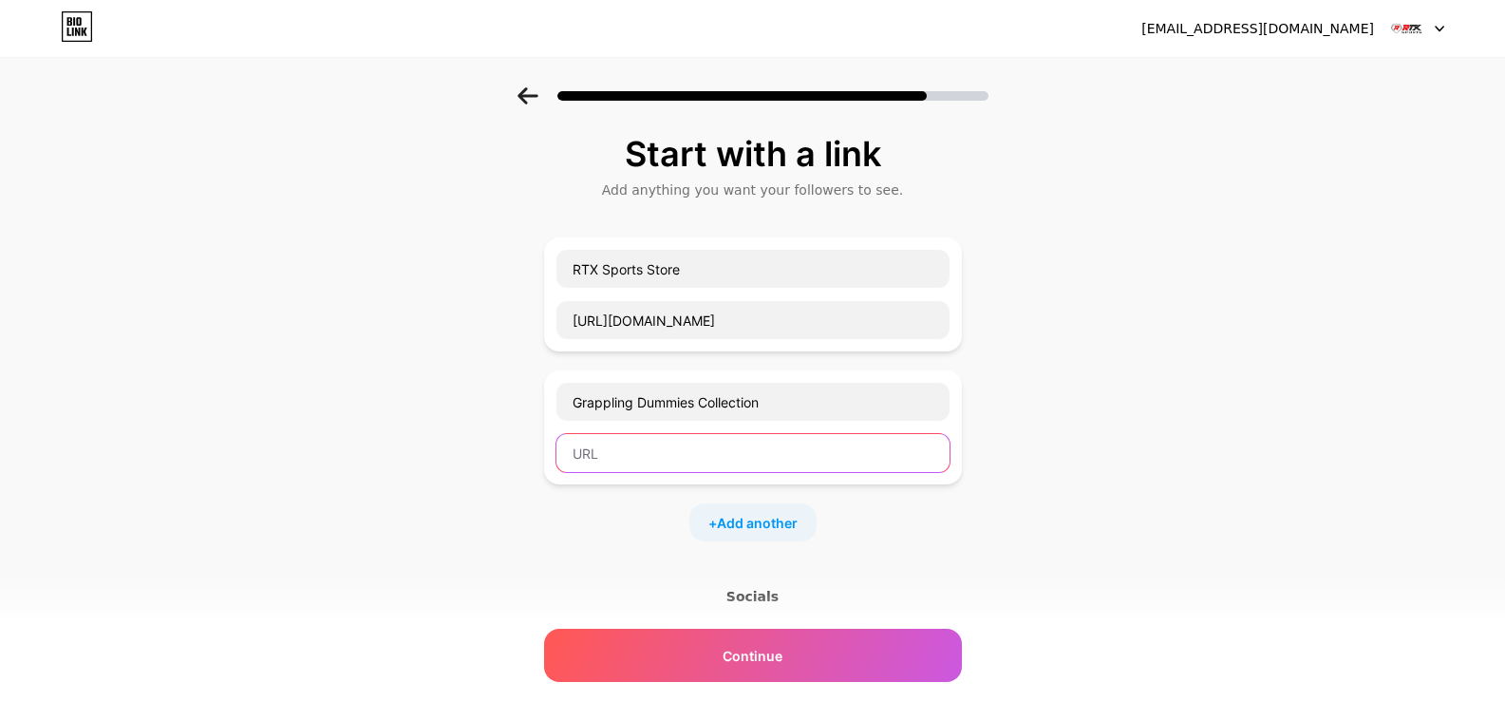
click at [714, 466] on input "text" at bounding box center [753, 453] width 393 height 38
paste input "[URL][DOMAIN_NAME]"
type input "[URL][DOMAIN_NAME]"
click at [772, 515] on span "Add another" at bounding box center [757, 523] width 81 height 20
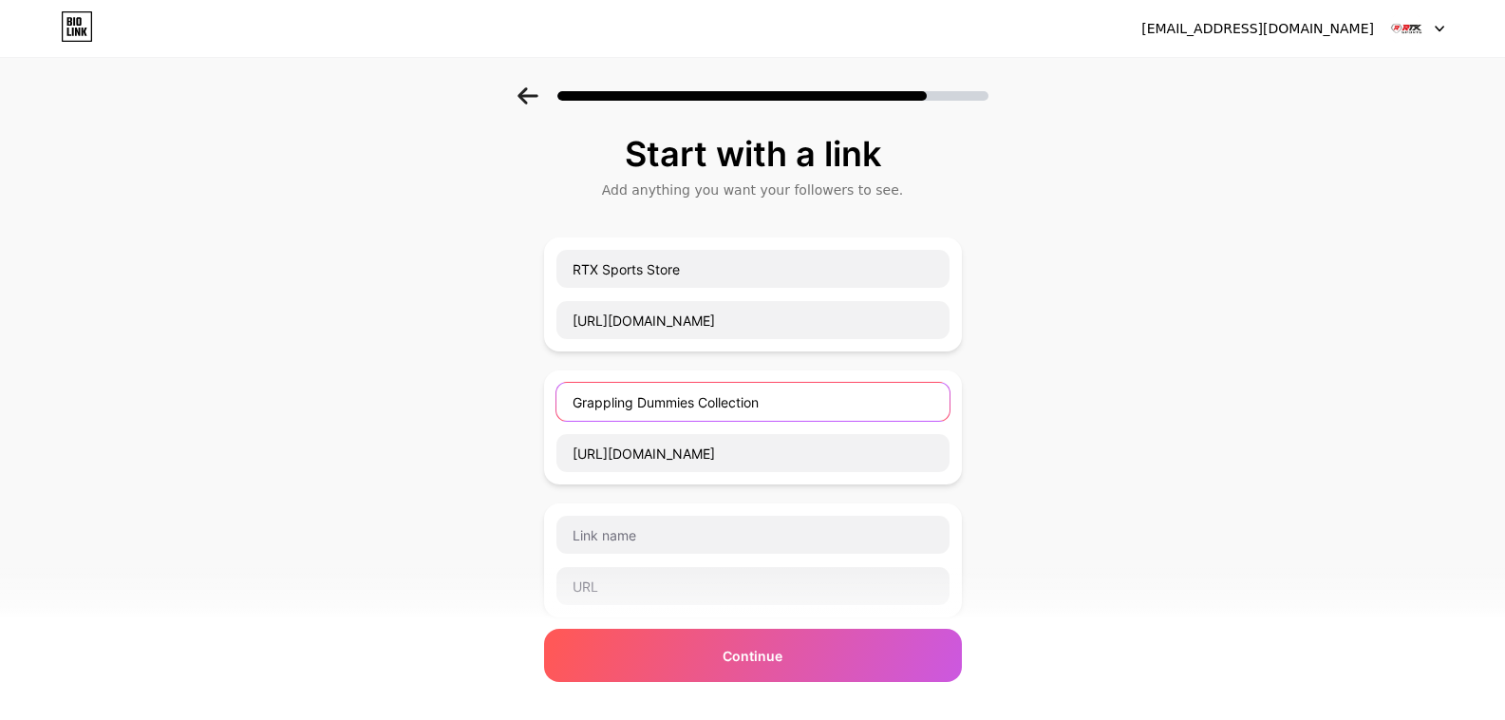
click at [771, 387] on input "Grappling Dummies Collection" at bounding box center [753, 402] width 393 height 38
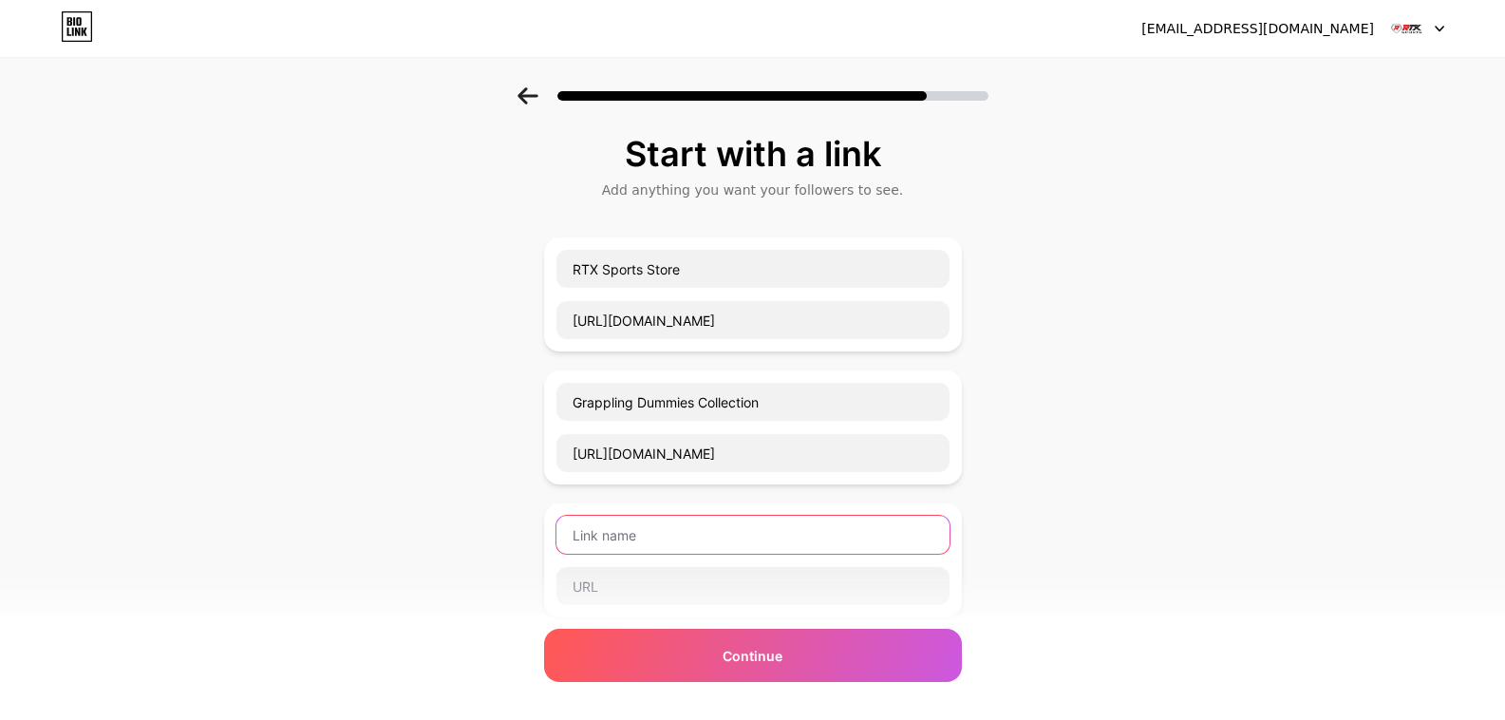
click at [625, 534] on input "text" at bounding box center [753, 535] width 393 height 38
type input "Gym Wrist Straps Collection"
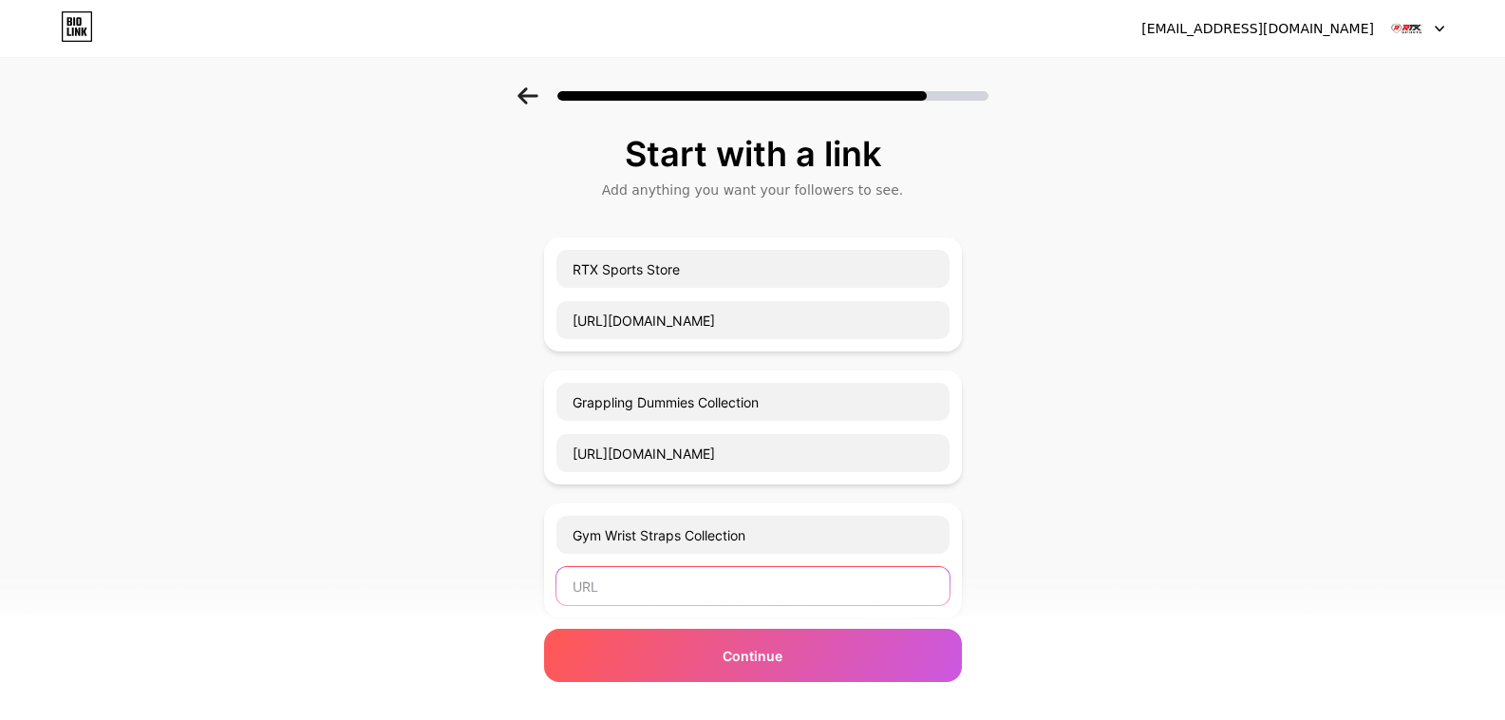
click at [712, 588] on input "text" at bounding box center [753, 586] width 393 height 38
click at [639, 595] on input "text" at bounding box center [753, 586] width 393 height 38
paste input "[URL][DOMAIN_NAME]"
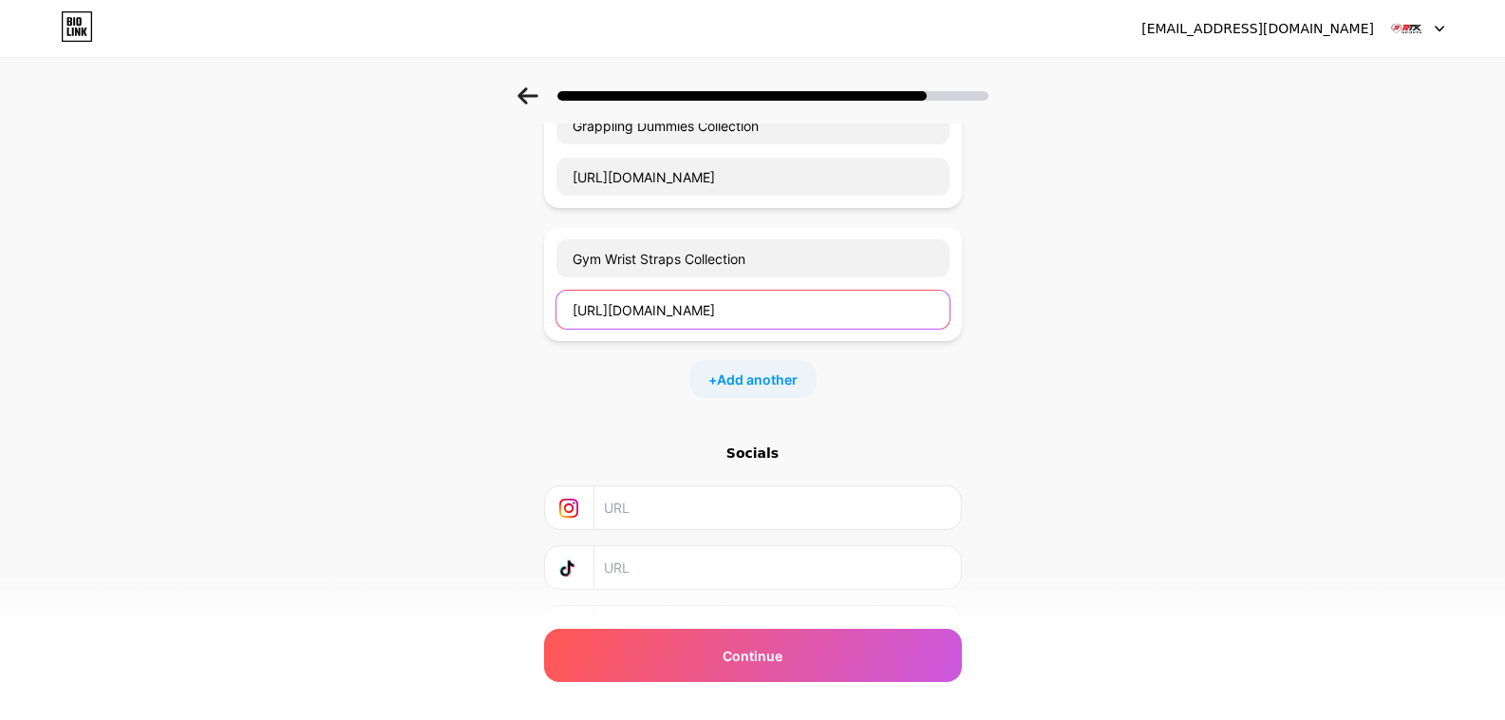
scroll to position [377, 0]
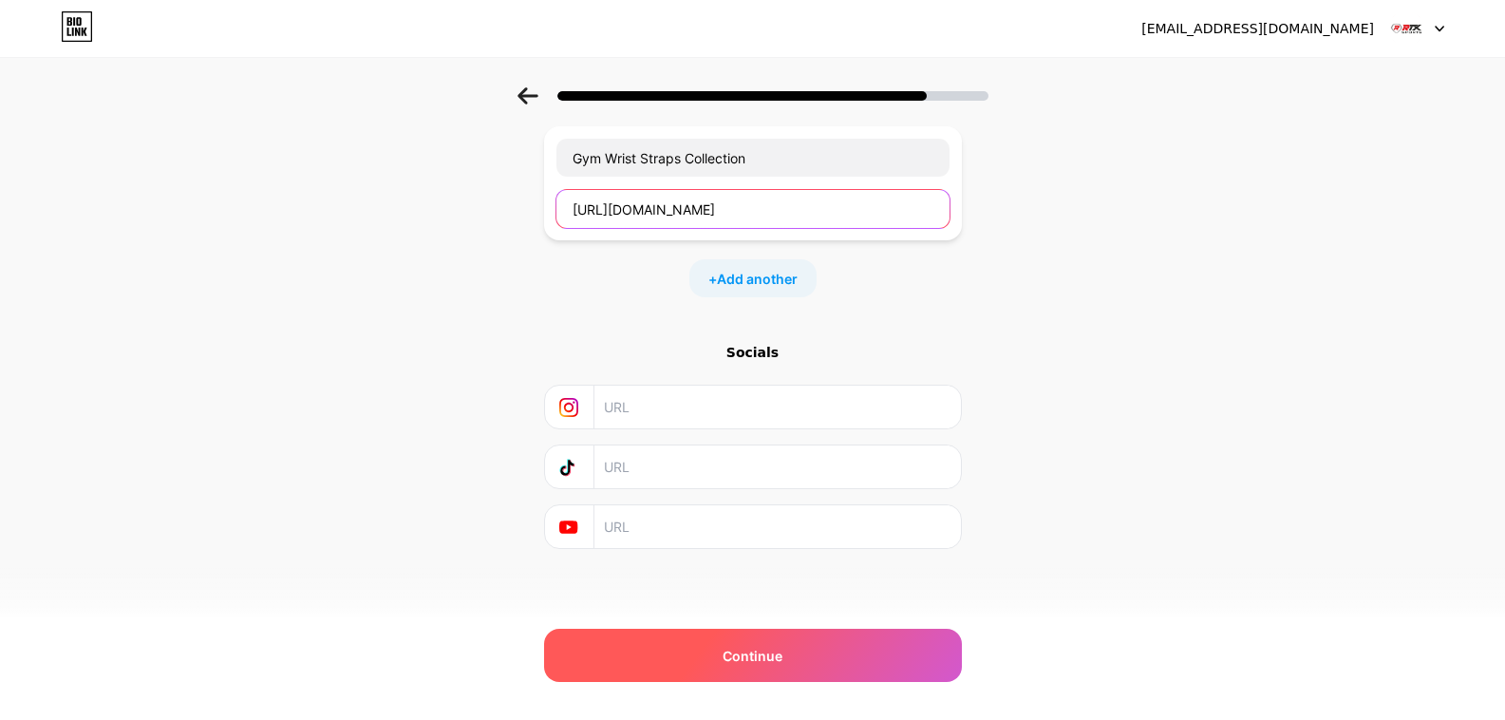
type input "[URL][DOMAIN_NAME]"
click at [700, 647] on div "Continue" at bounding box center [753, 655] width 418 height 53
click at [795, 654] on div "Continue" at bounding box center [753, 655] width 418 height 53
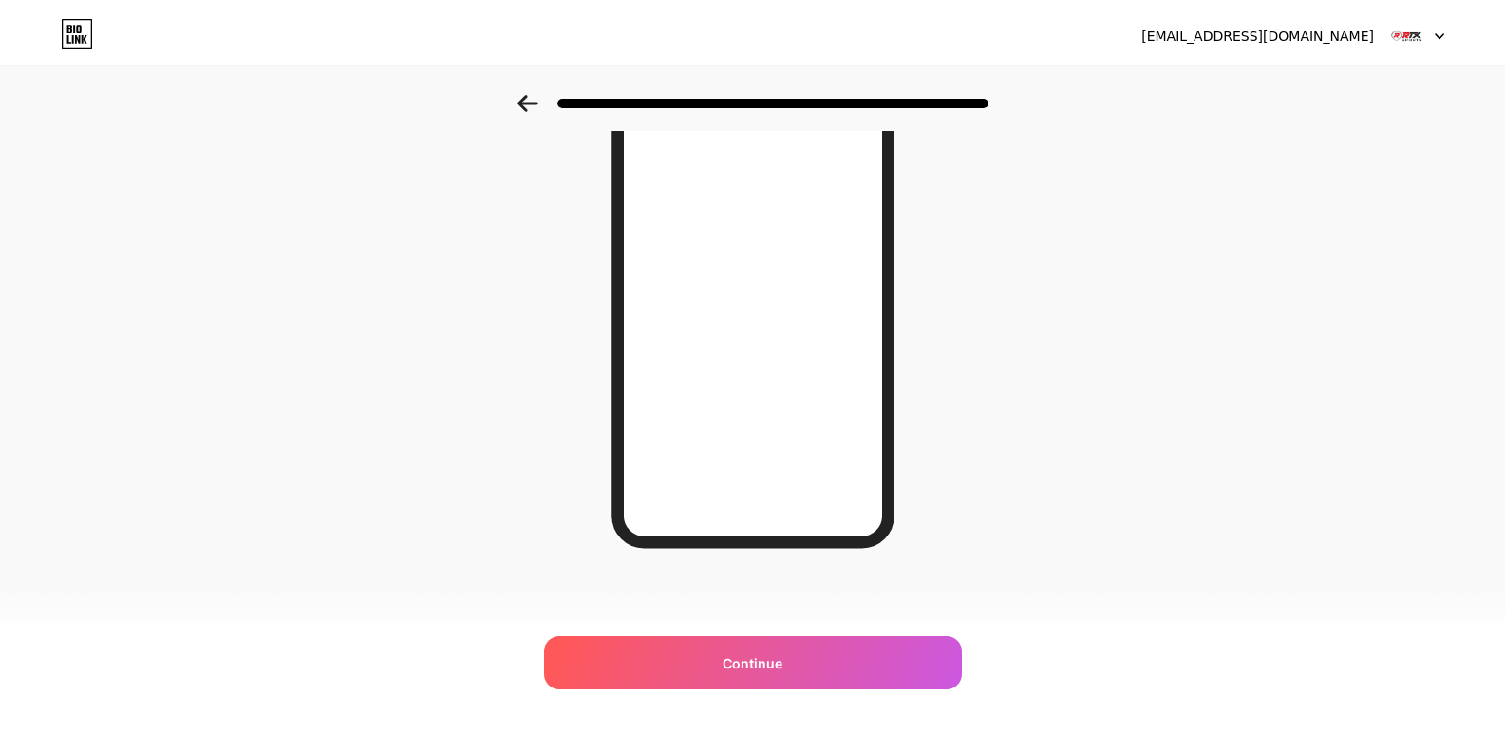
scroll to position [0, 0]
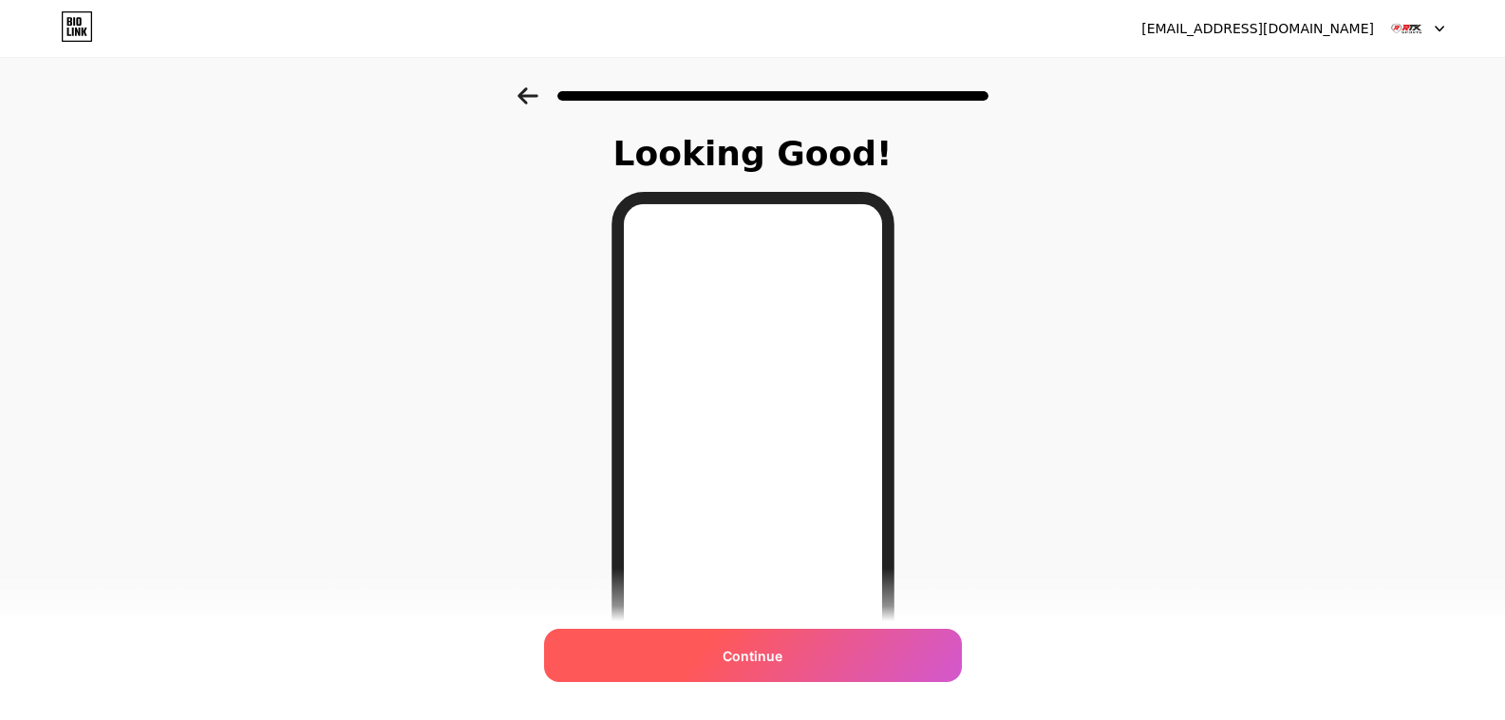
click at [803, 662] on div "Continue" at bounding box center [753, 655] width 418 height 53
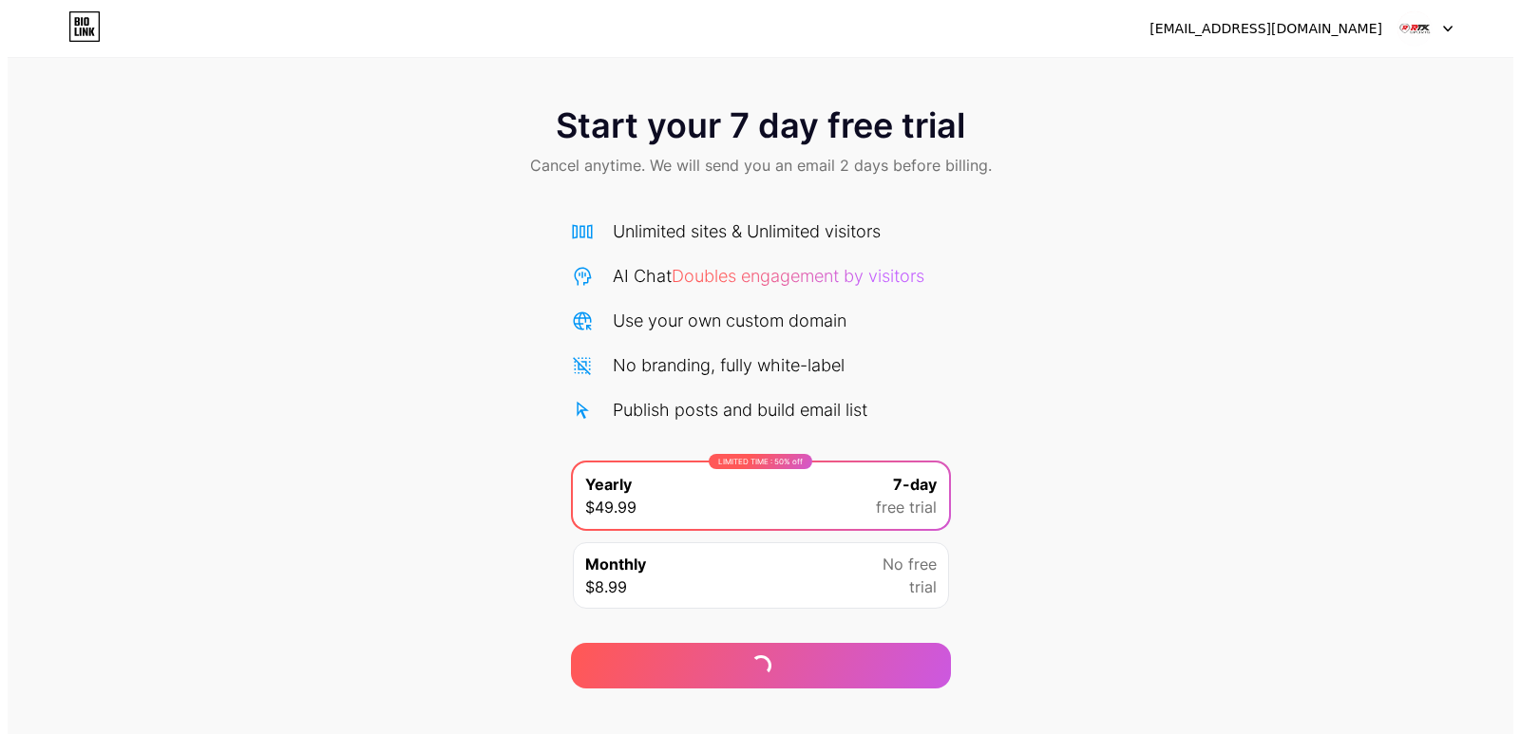
scroll to position [30, 0]
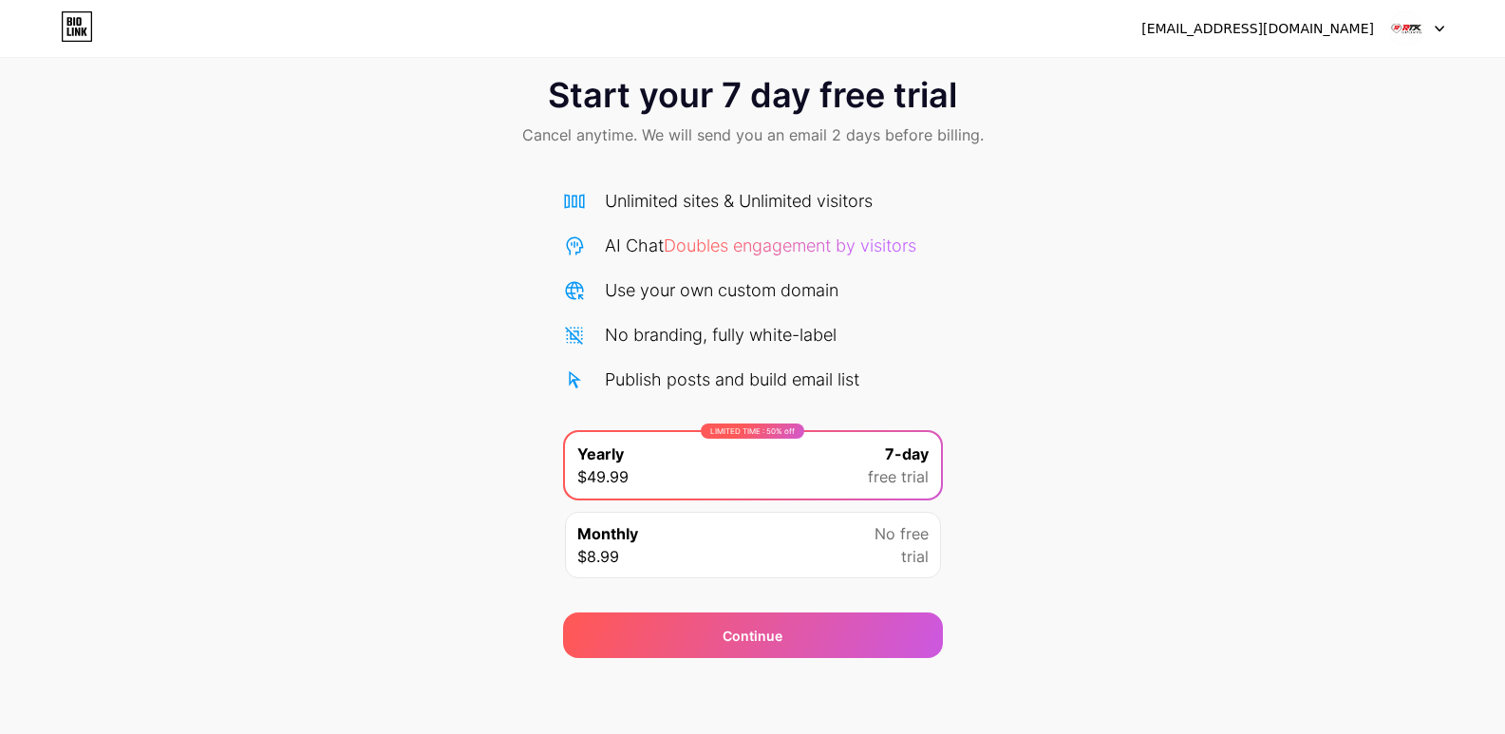
click at [1433, 28] on div at bounding box center [1416, 28] width 55 height 34
click at [758, 569] on div "Monthly $8.99 No free trial" at bounding box center [753, 545] width 376 height 66
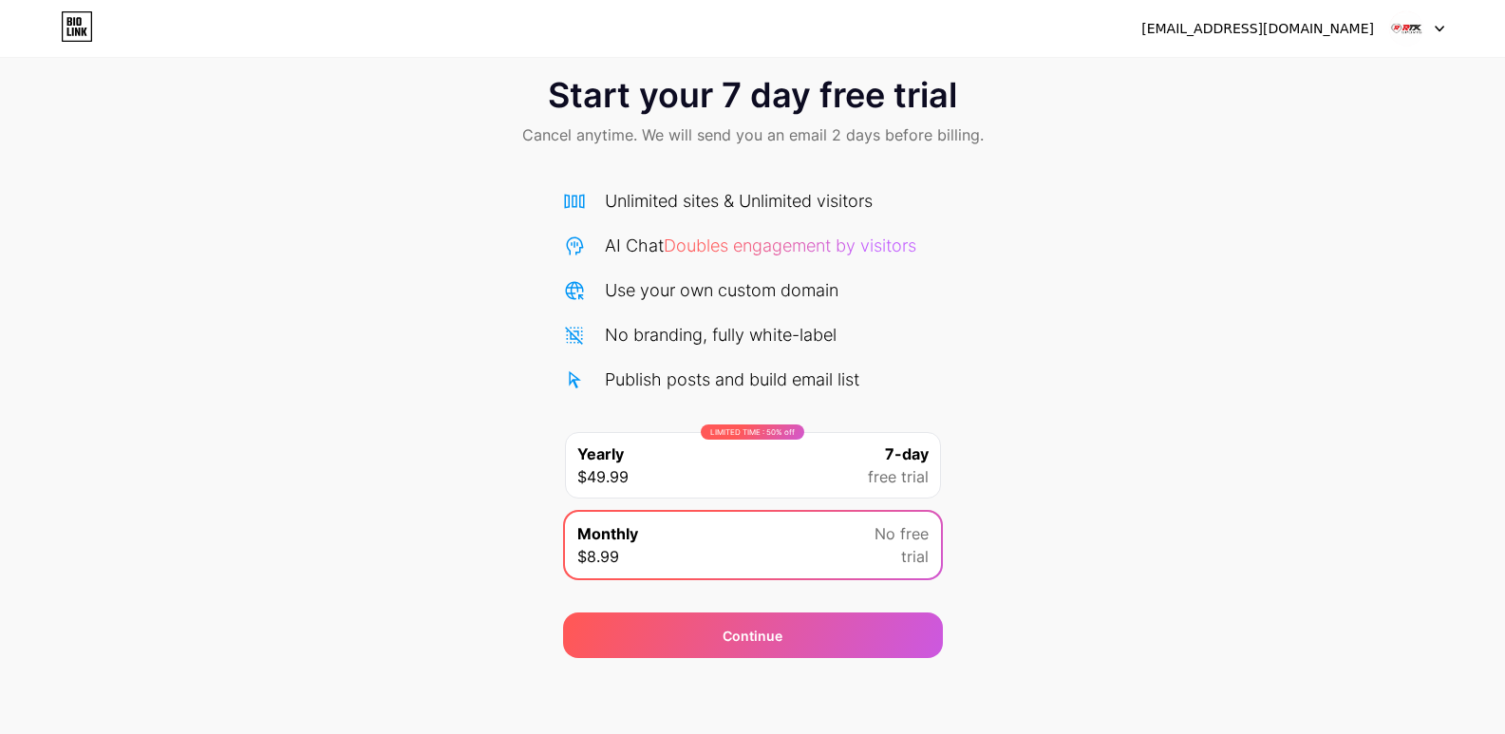
click at [767, 488] on div "LIMITED TIME : 50% off Yearly $49.99 7-day free trial" at bounding box center [753, 465] width 376 height 66
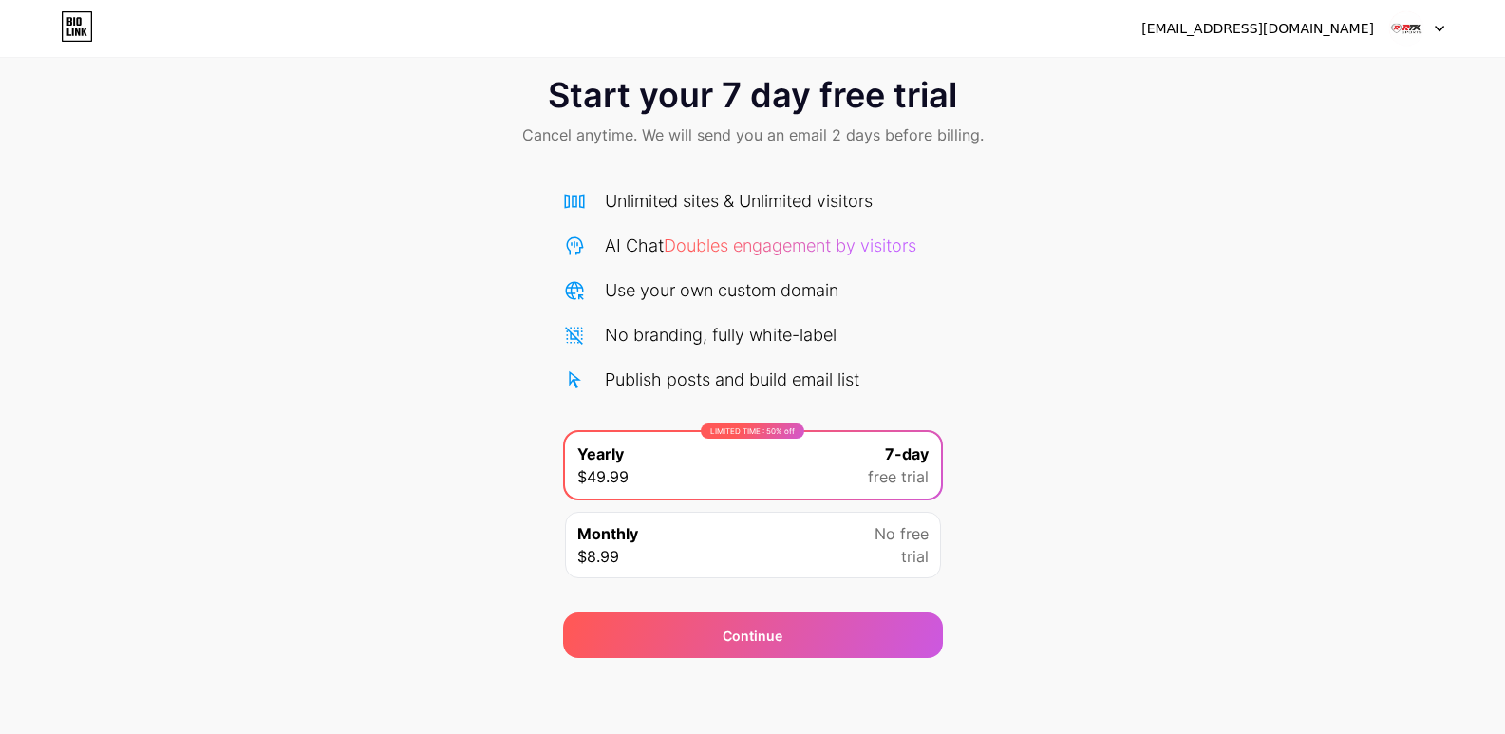
click at [751, 544] on div "Monthly $8.99 No free trial" at bounding box center [753, 545] width 376 height 66
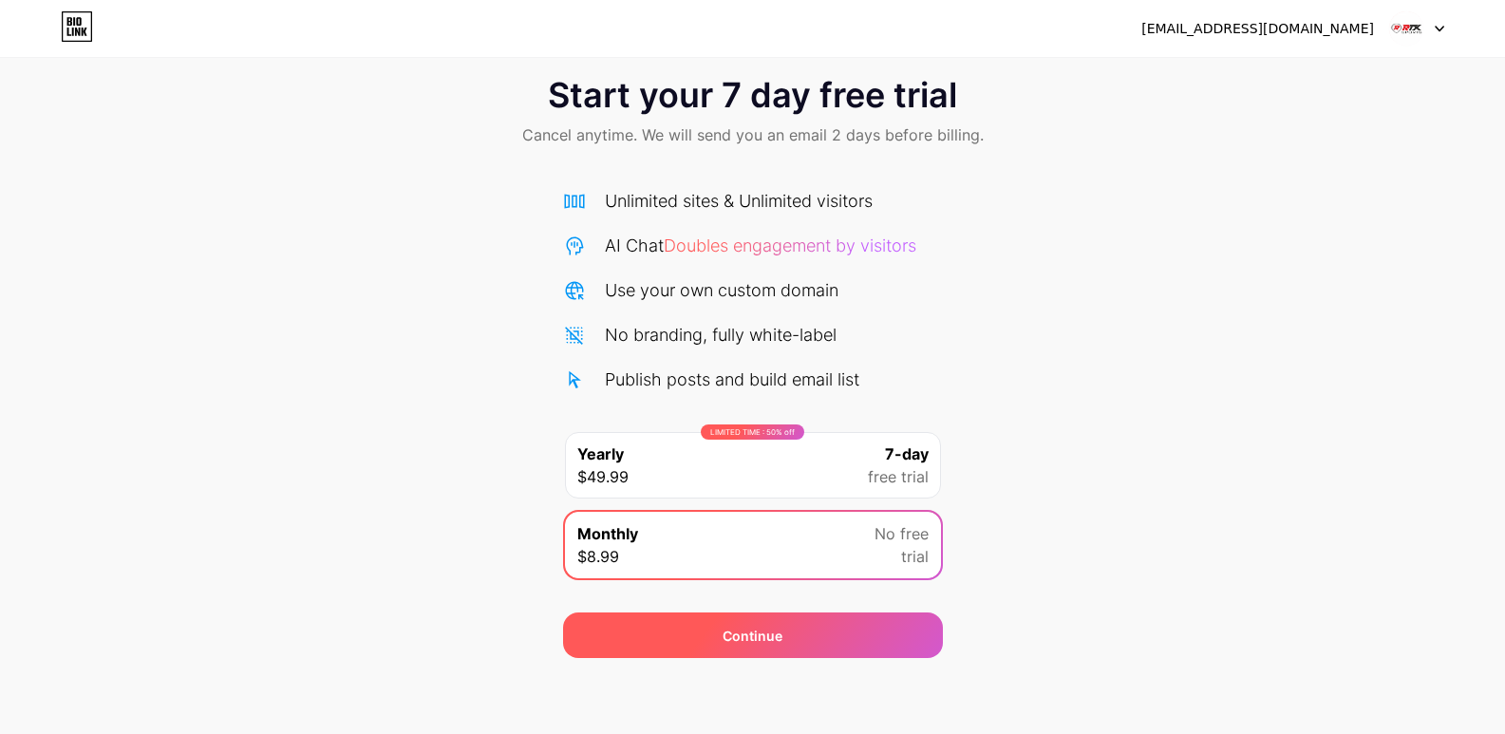
click at [749, 639] on div "Continue" at bounding box center [753, 636] width 60 height 20
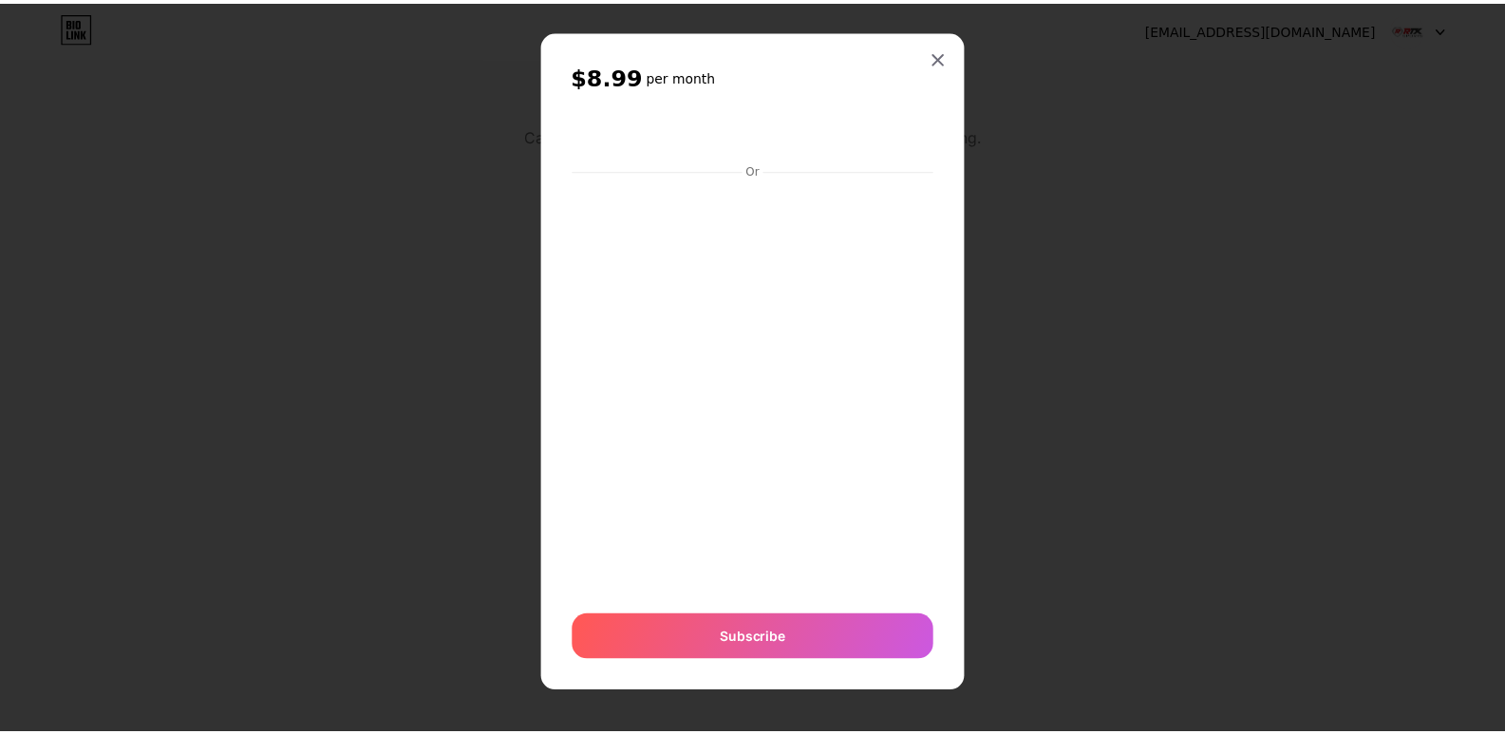
scroll to position [11, 0]
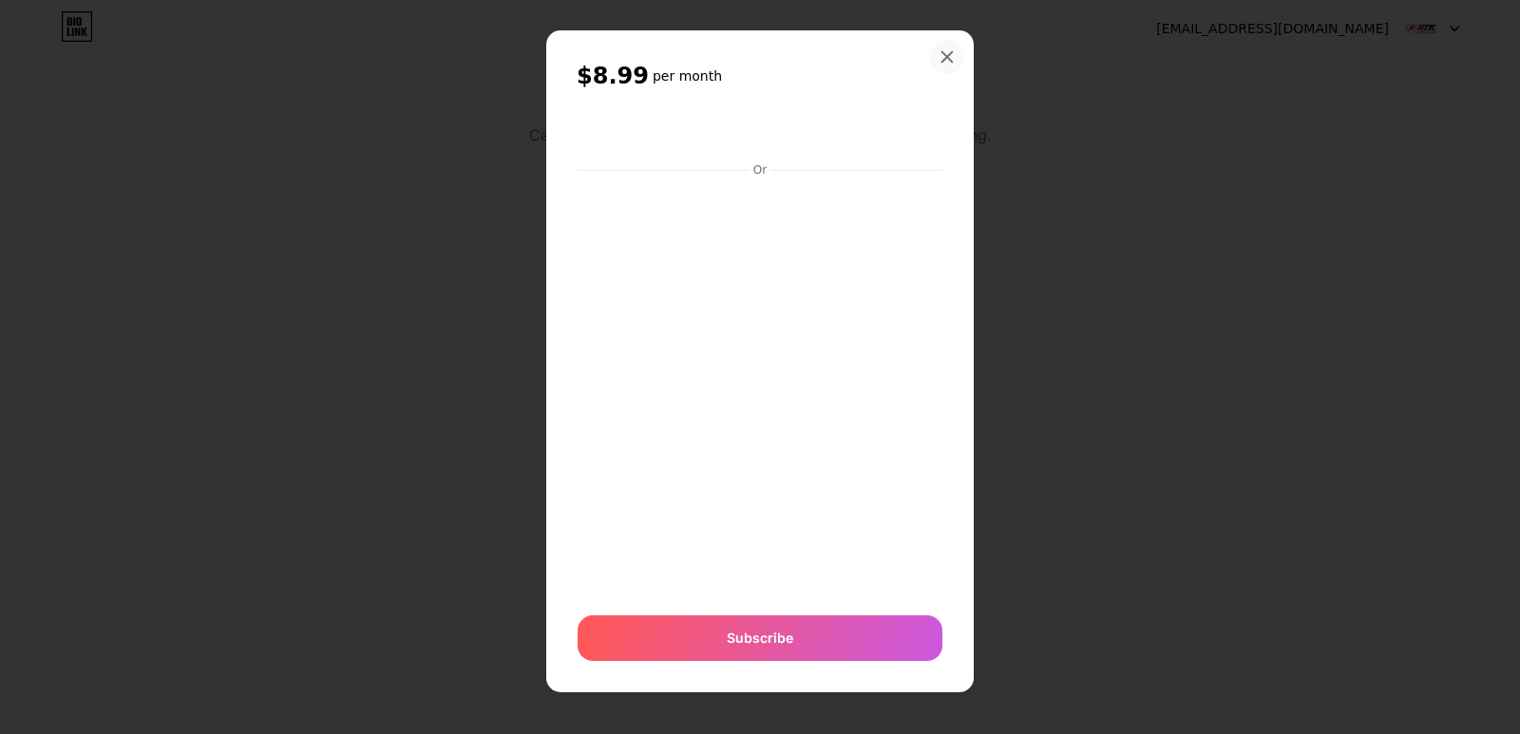
click at [945, 53] on icon at bounding box center [946, 56] width 15 height 15
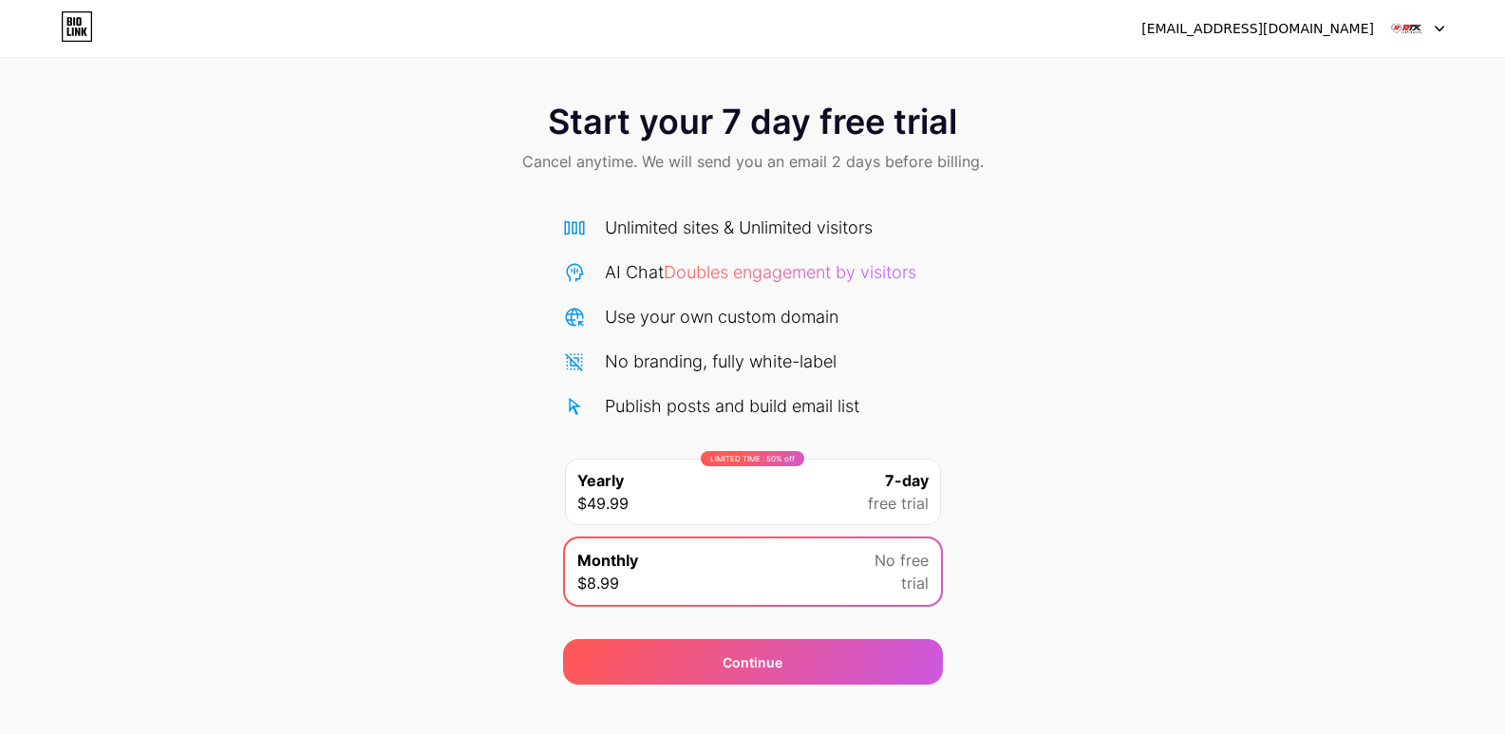
scroll to position [0, 0]
